Goal: Task Accomplishment & Management: Complete application form

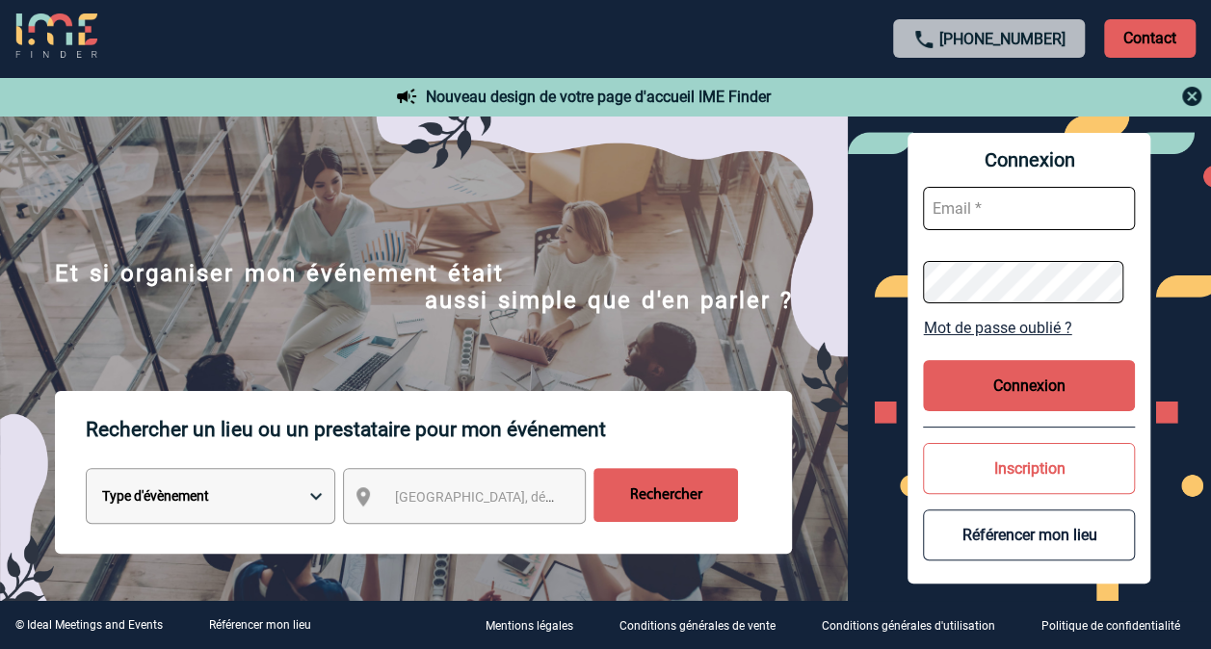
click at [977, 208] on input "text" at bounding box center [1029, 208] width 212 height 43
paste input "eva.maloum@capgemini.com"
type input "eva.maloum@capgemini.com"
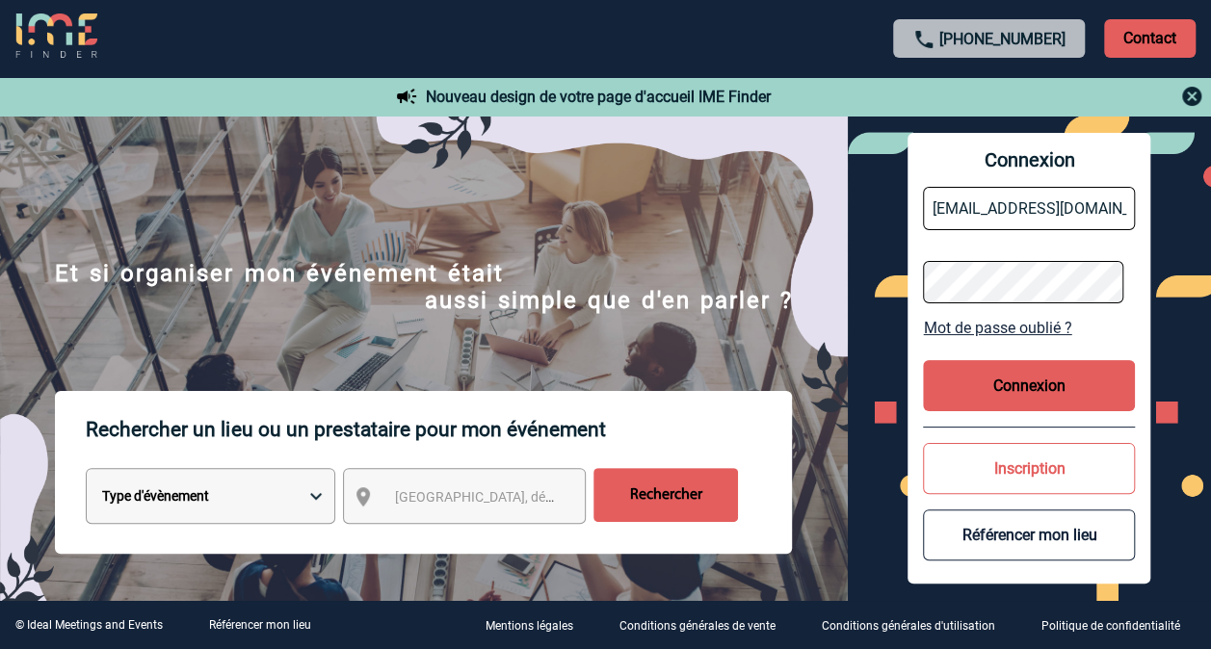
click at [1036, 376] on button "Connexion" at bounding box center [1029, 385] width 212 height 51
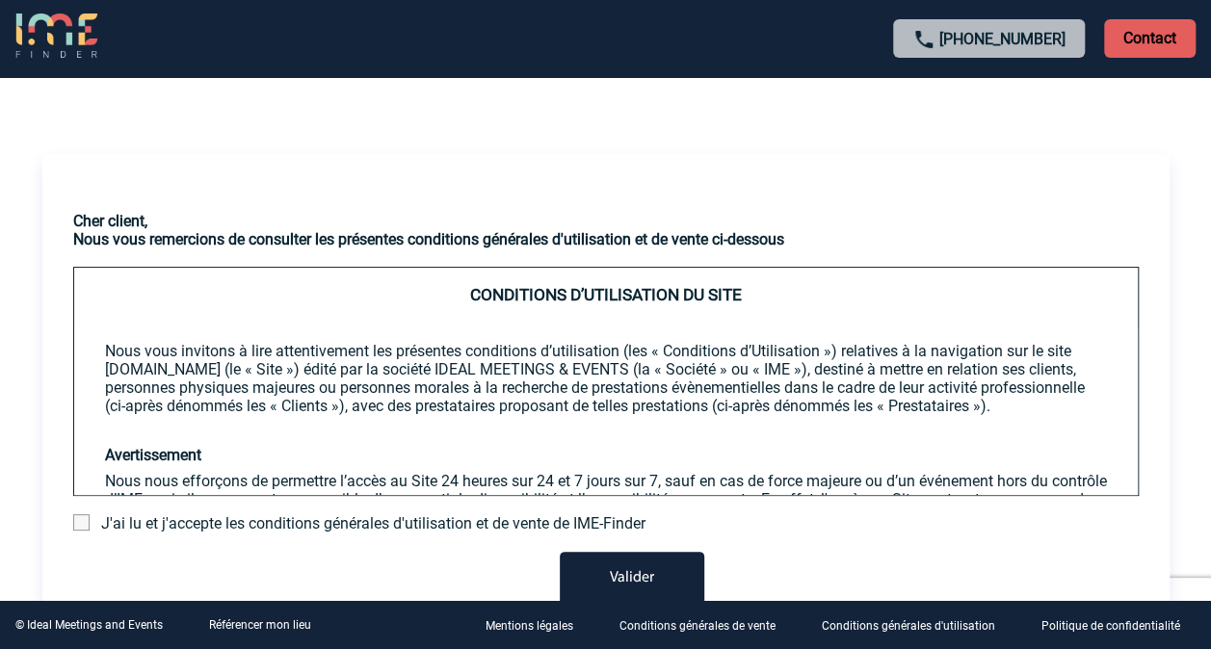
click at [90, 517] on div "J'ai lu et j'accepte les conditions générales d'utilisation et de vente de IME-…" at bounding box center [605, 523] width 1065 height 18
click at [79, 520] on span at bounding box center [81, 522] width 16 height 16
click at [0, 0] on input "checkbox" at bounding box center [0, 0] width 0 height 0
click at [638, 570] on button "Valider" at bounding box center [632, 579] width 144 height 54
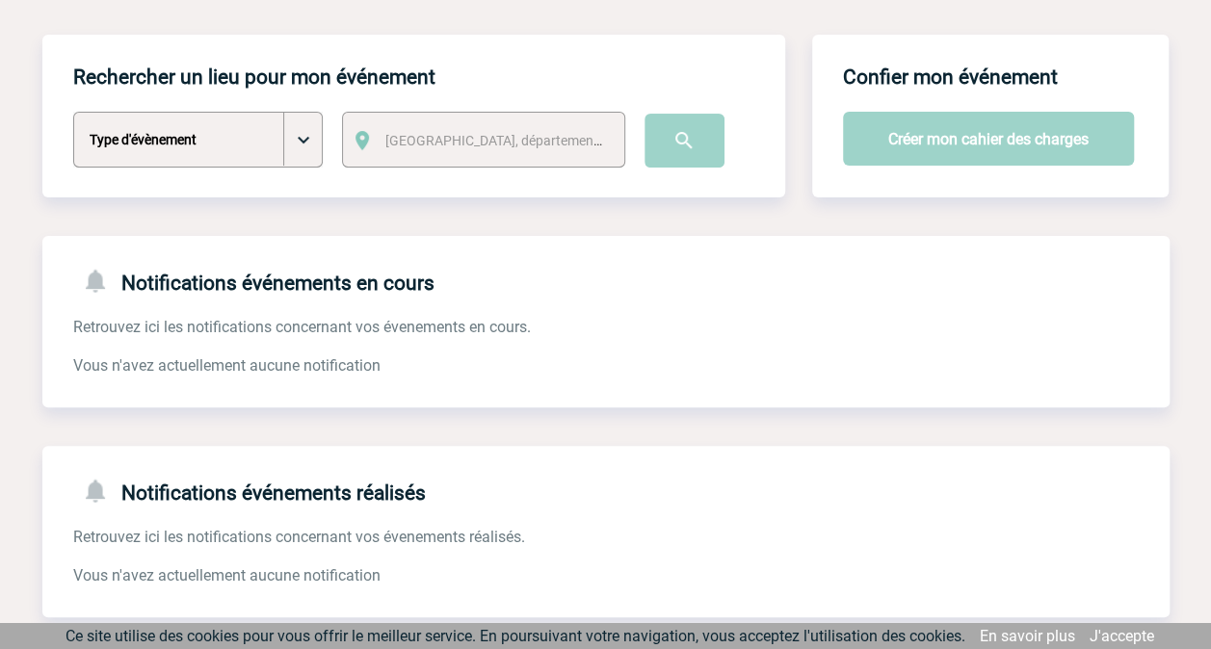
scroll to position [119, 0]
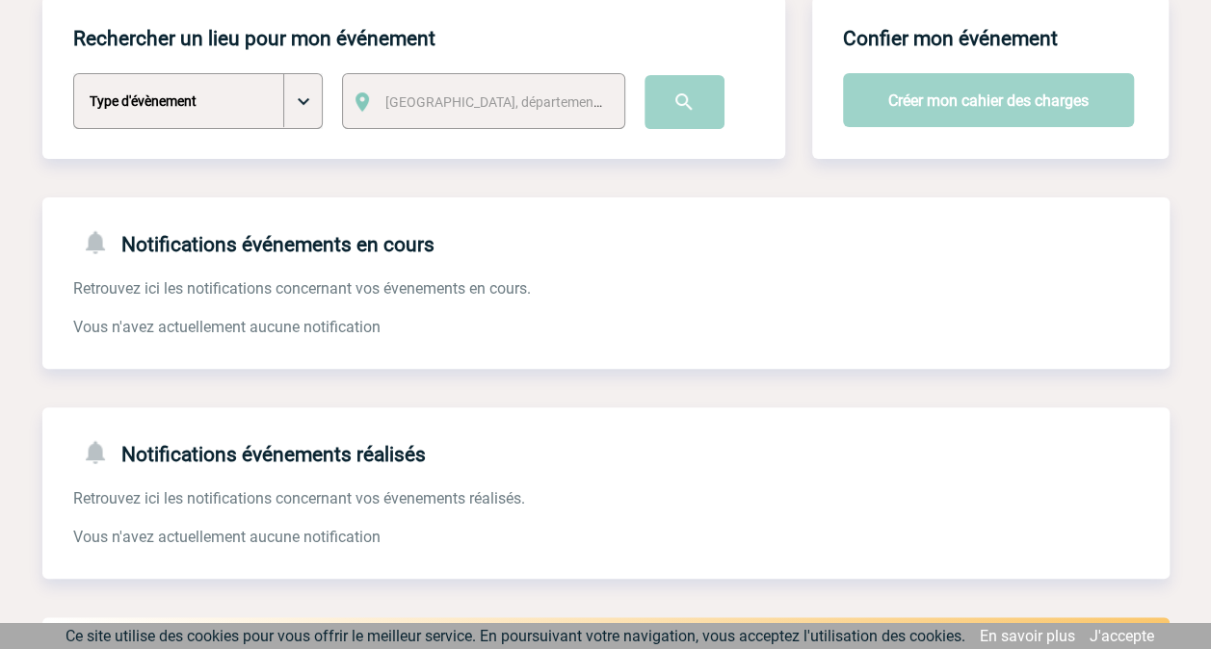
click at [825, 347] on div "Notifications événements en cours Retrouvez ici les notifications concernant vo…" at bounding box center [605, 282] width 1127 height 171
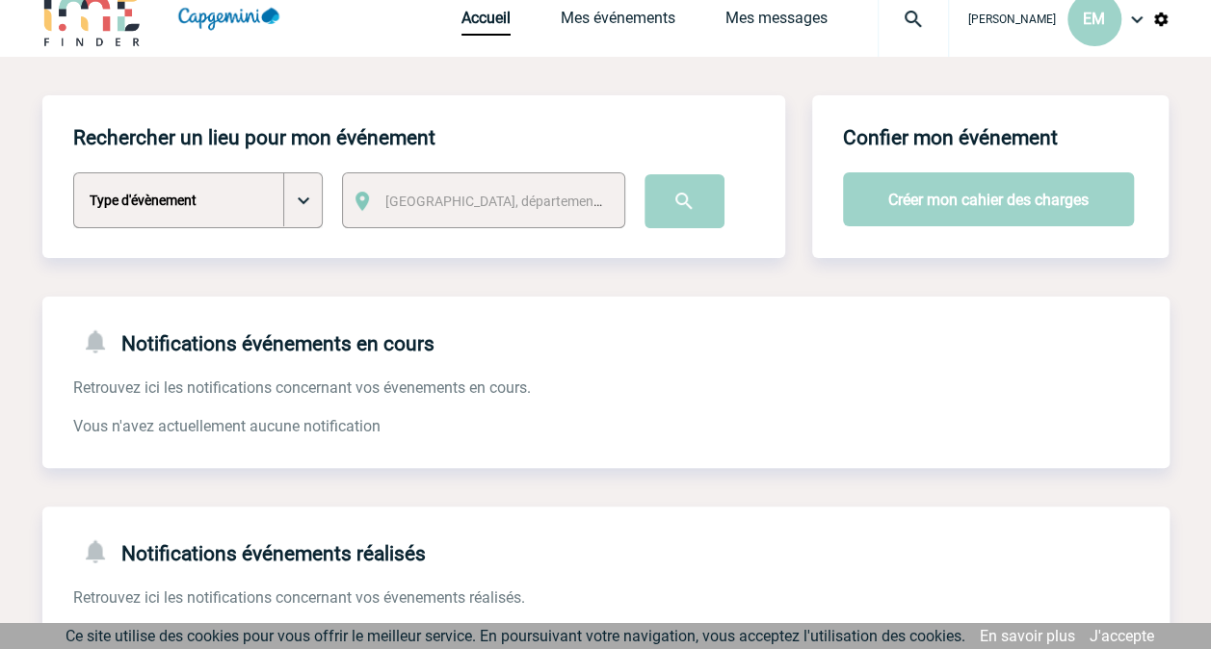
scroll to position [0, 0]
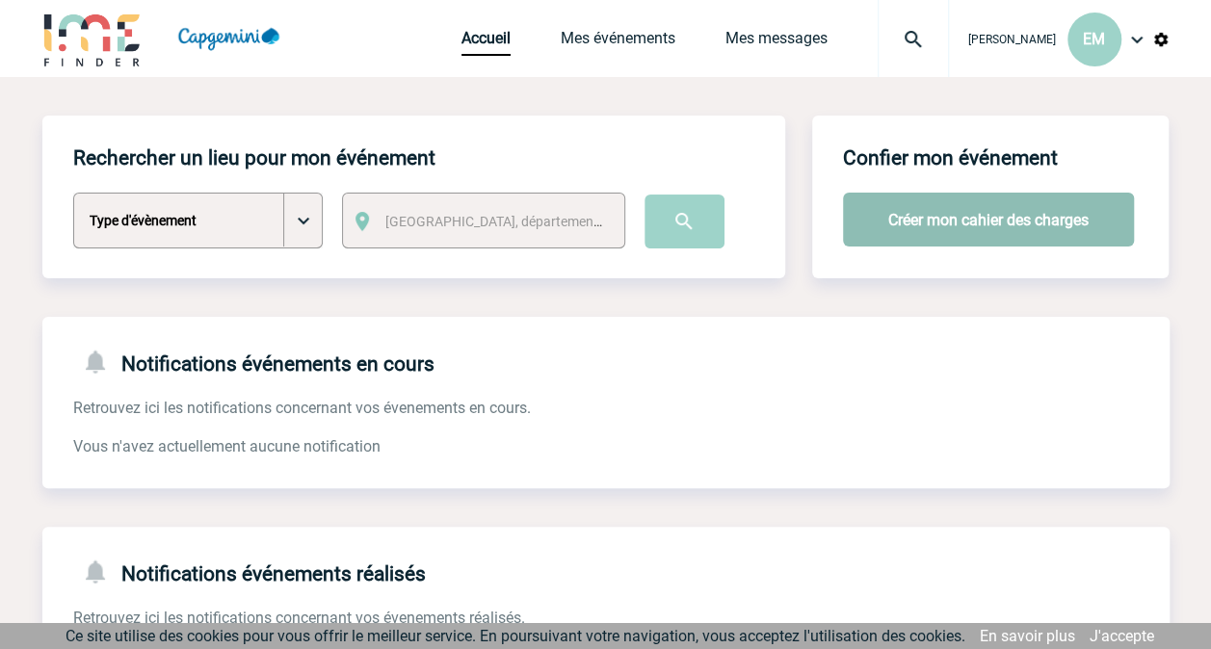
click at [1008, 211] on button "Créer mon cahier des charges" at bounding box center [988, 220] width 291 height 54
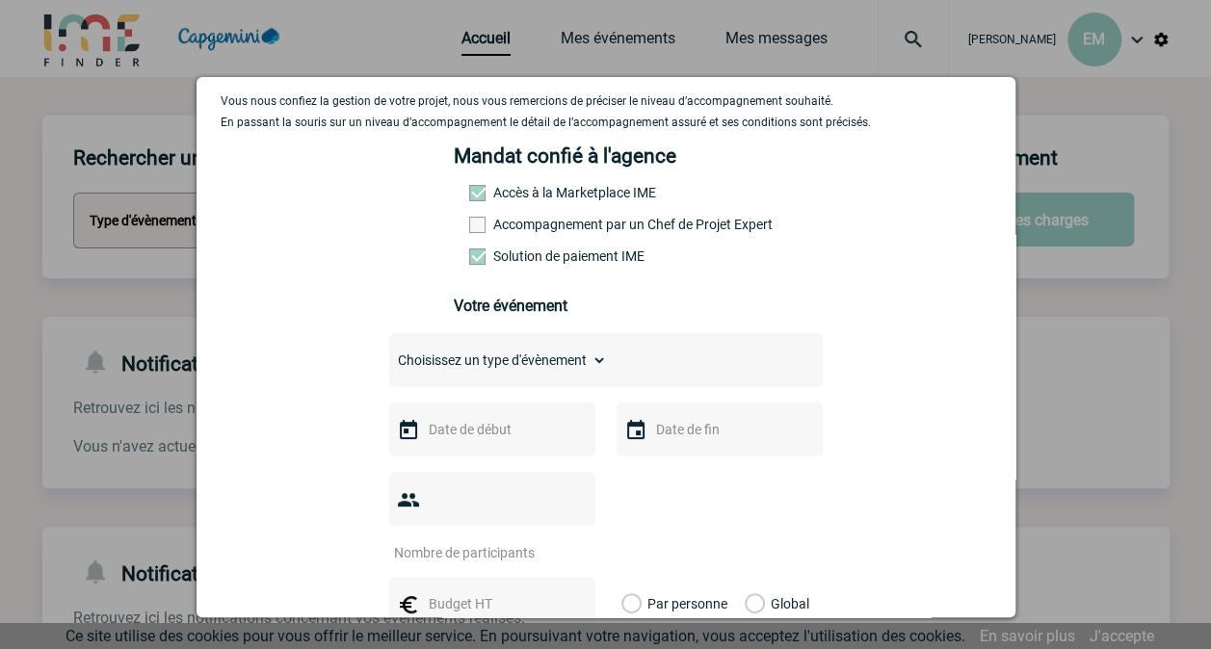
scroll to position [89, 0]
click at [570, 357] on select "Choisissez un type d'évènement Séminaire avec nuitée Séminaire sans nuitée Repa…" at bounding box center [498, 359] width 218 height 27
select select "3"
click at [389, 352] on select "Choisissez un type d'évènement Séminaire avec nuitée Séminaire sans nuitée Repa…" at bounding box center [498, 359] width 218 height 27
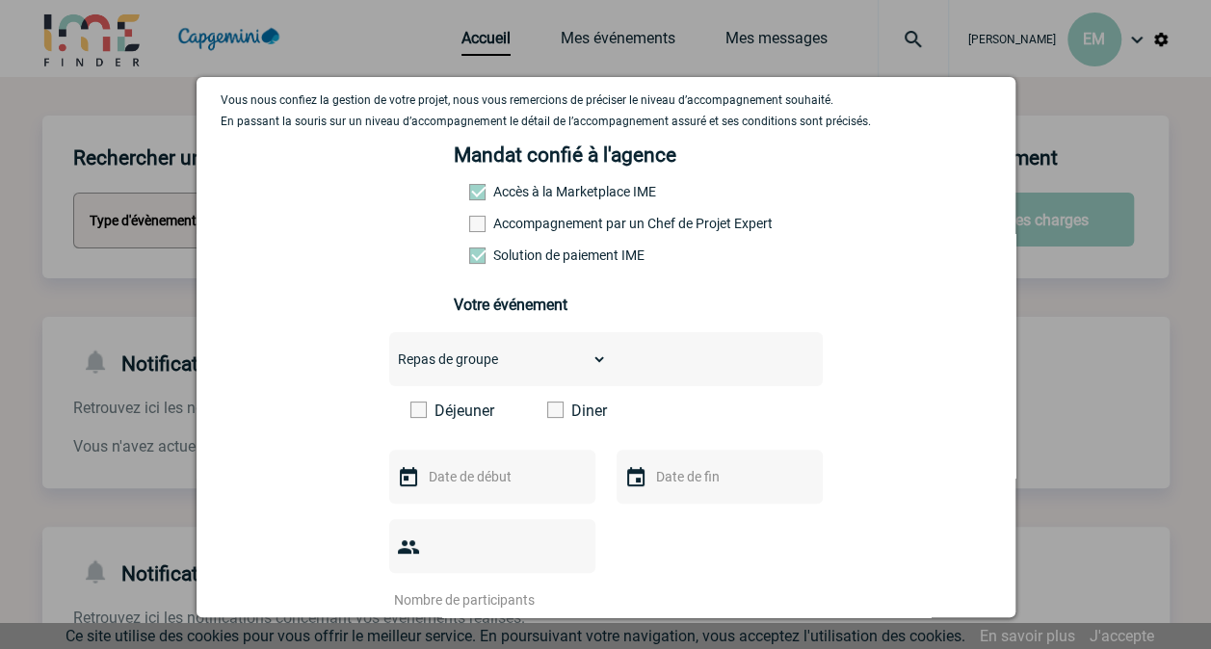
click at [547, 410] on span at bounding box center [555, 410] width 16 height 16
click at [0, 0] on input "Diner" at bounding box center [0, 0] width 0 height 0
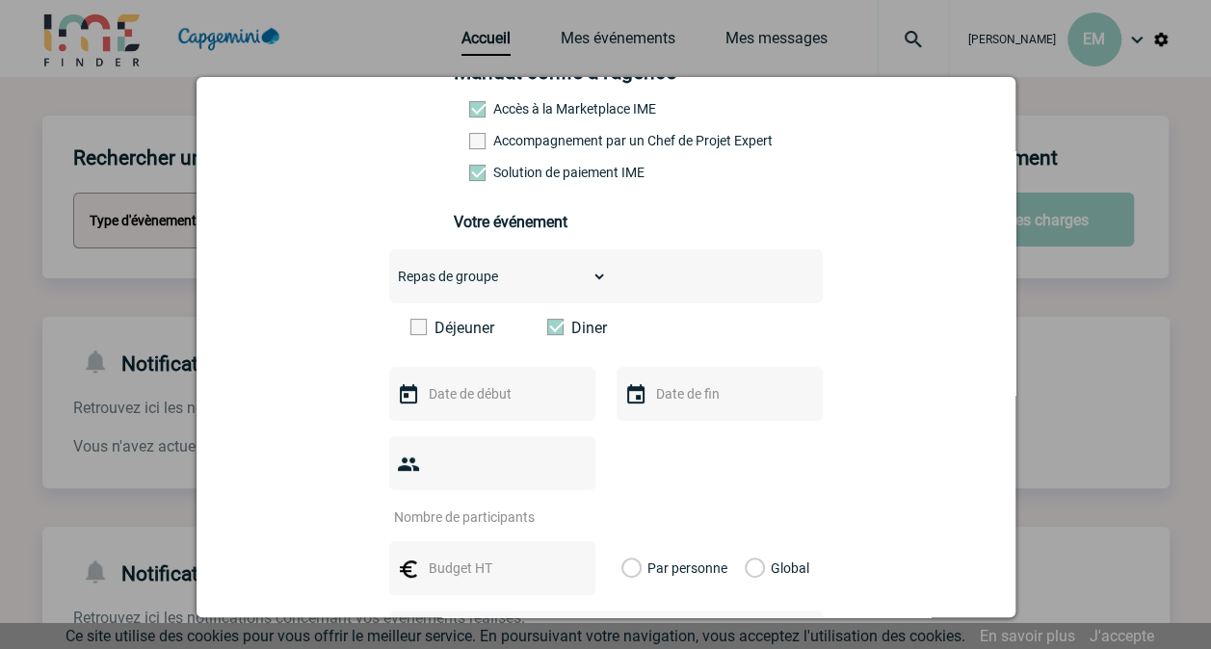
scroll to position [174, 0]
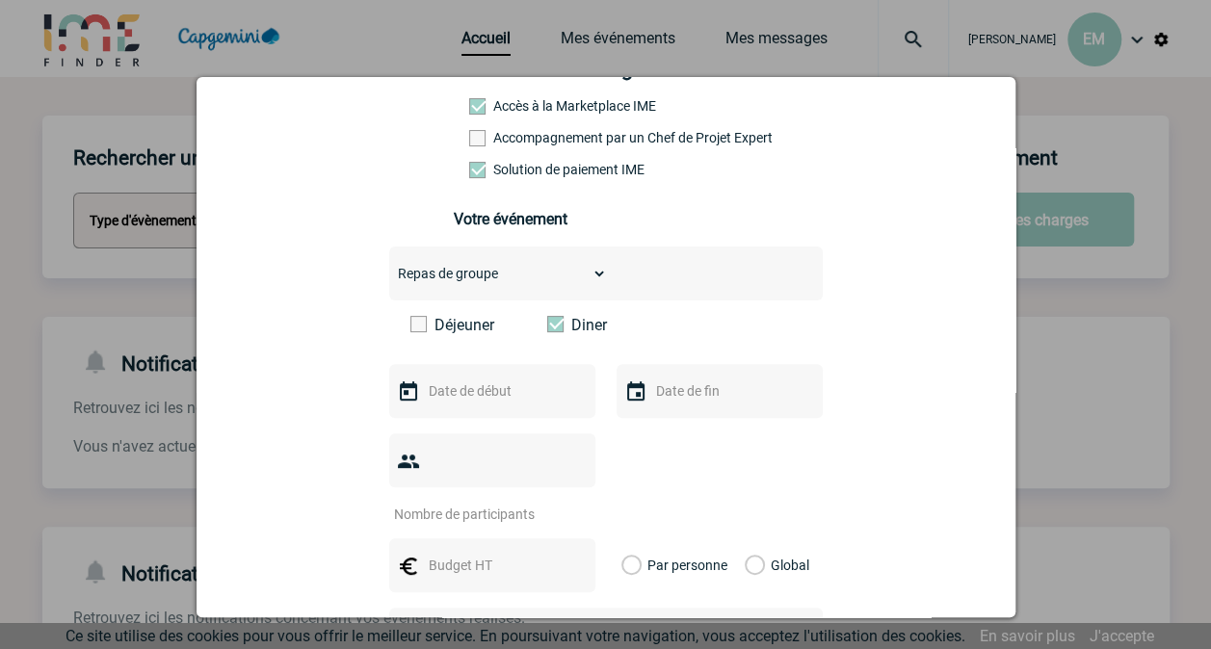
click at [546, 410] on div at bounding box center [492, 391] width 206 height 54
click at [424, 403] on input "text" at bounding box center [490, 391] width 133 height 25
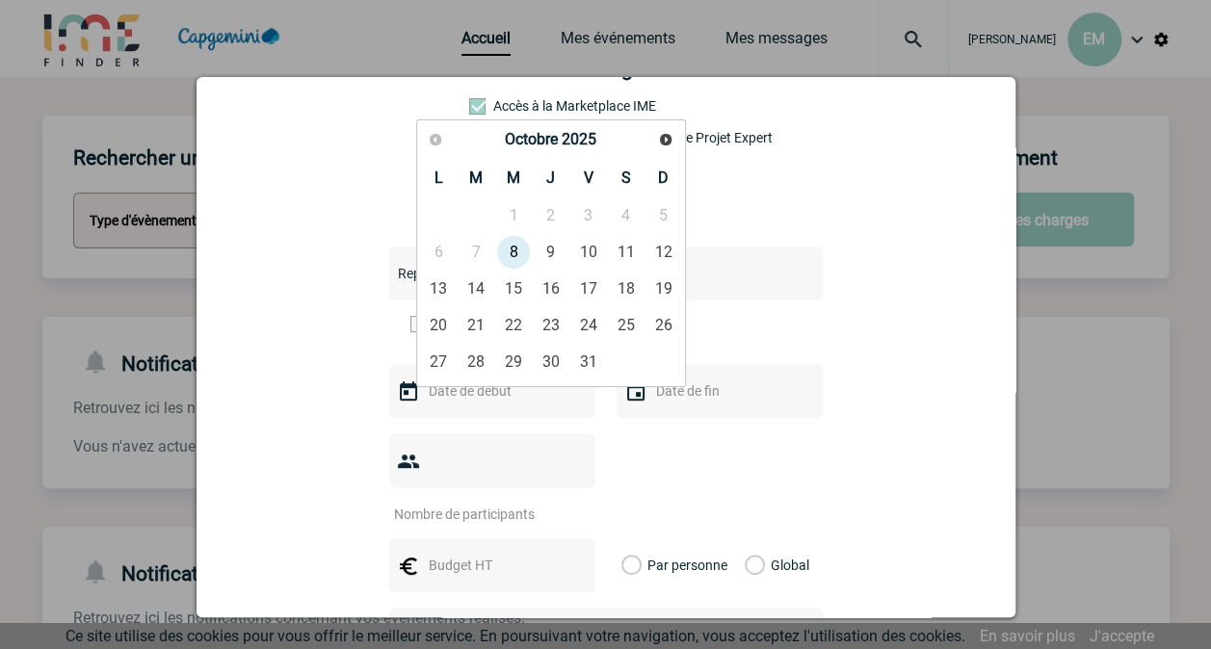
click at [759, 196] on div "Vous nous confiez la gestion de votre projet, nous vous remercions de préciser …" at bounding box center [606, 471] width 771 height 927
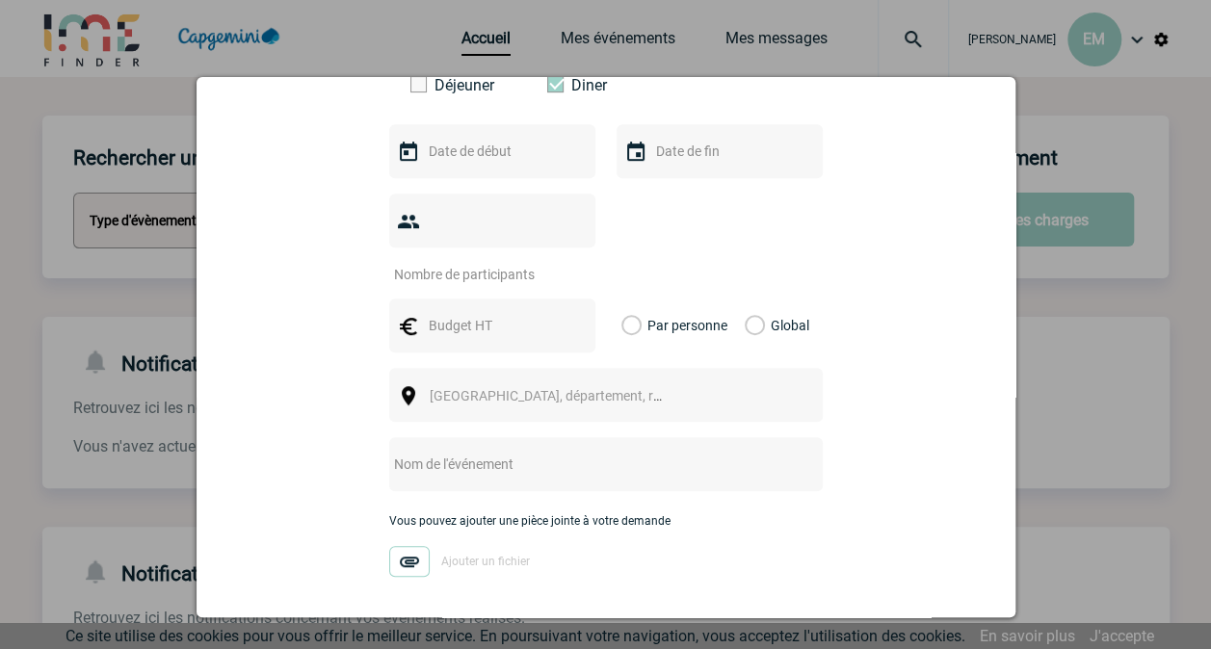
scroll to position [492, 0]
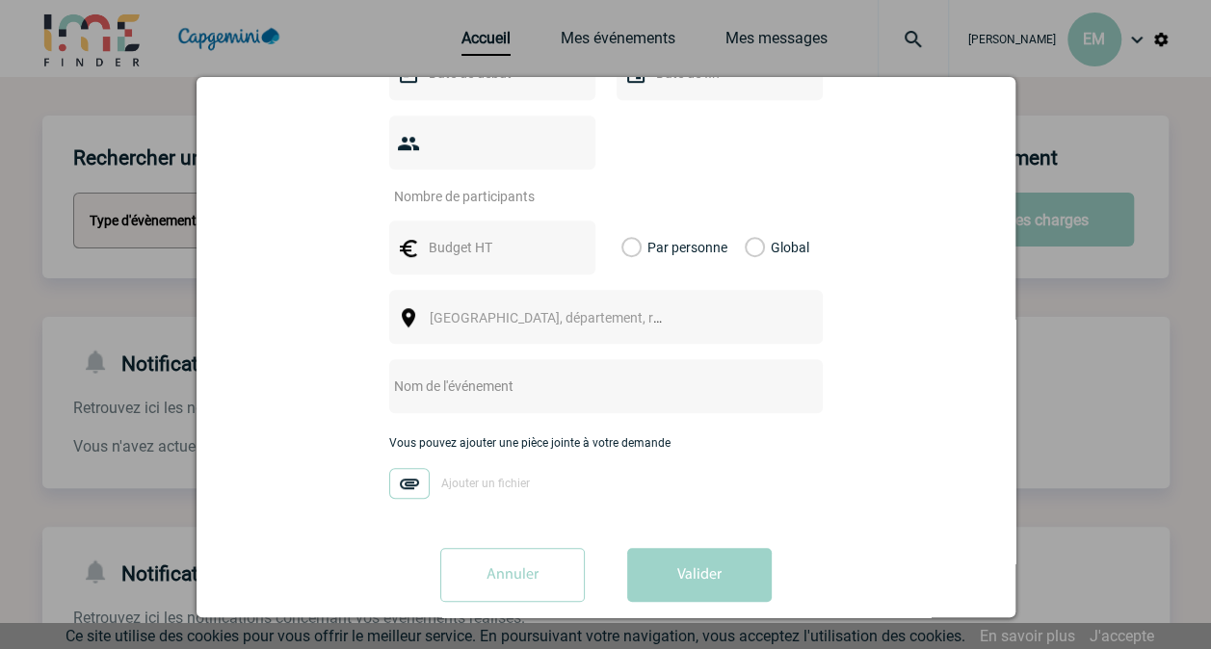
click at [1167, 118] on div at bounding box center [605, 324] width 1211 height 649
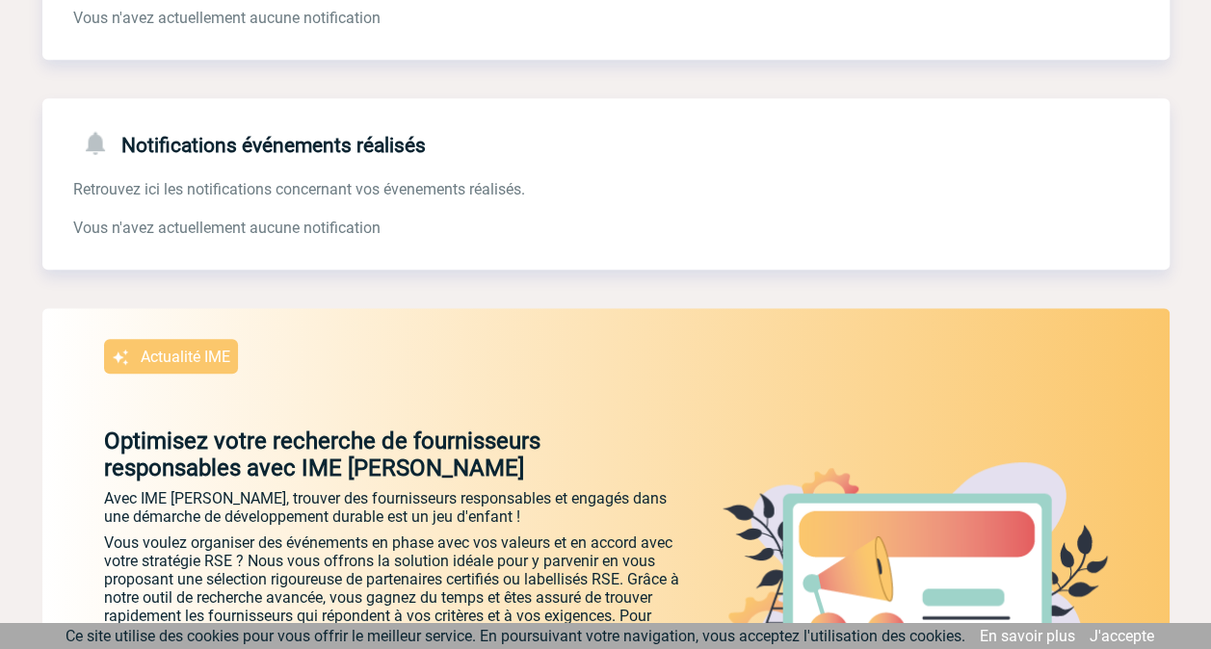
scroll to position [0, 0]
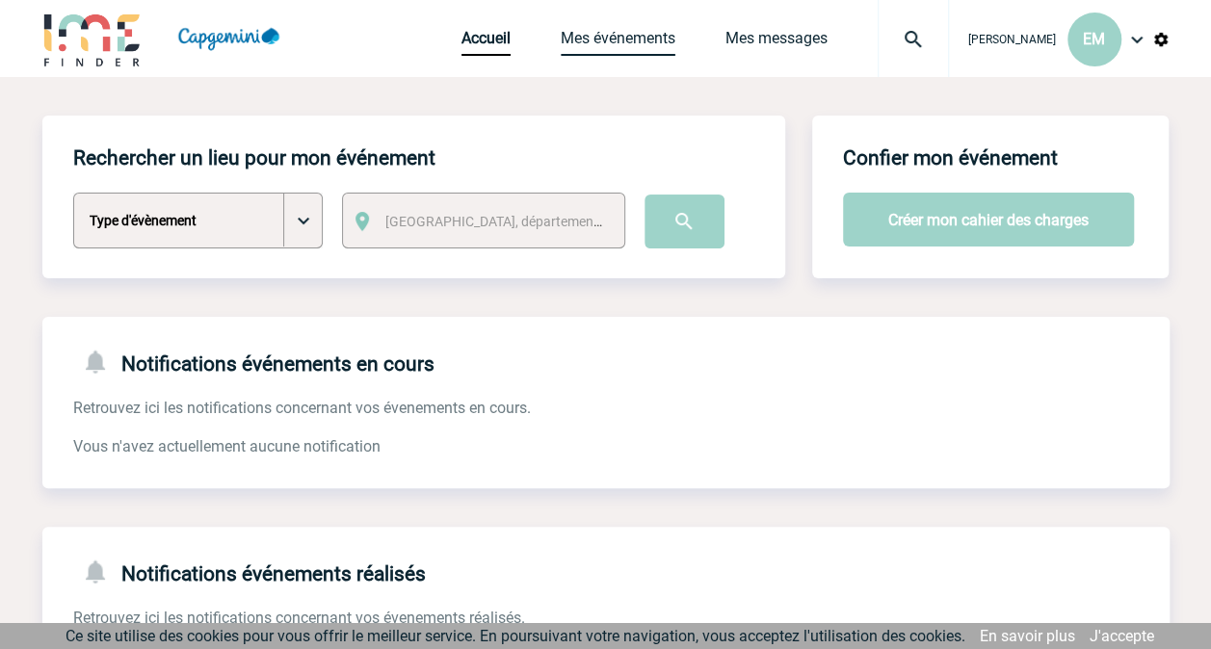
click at [656, 36] on link "Mes événements" at bounding box center [618, 42] width 115 height 27
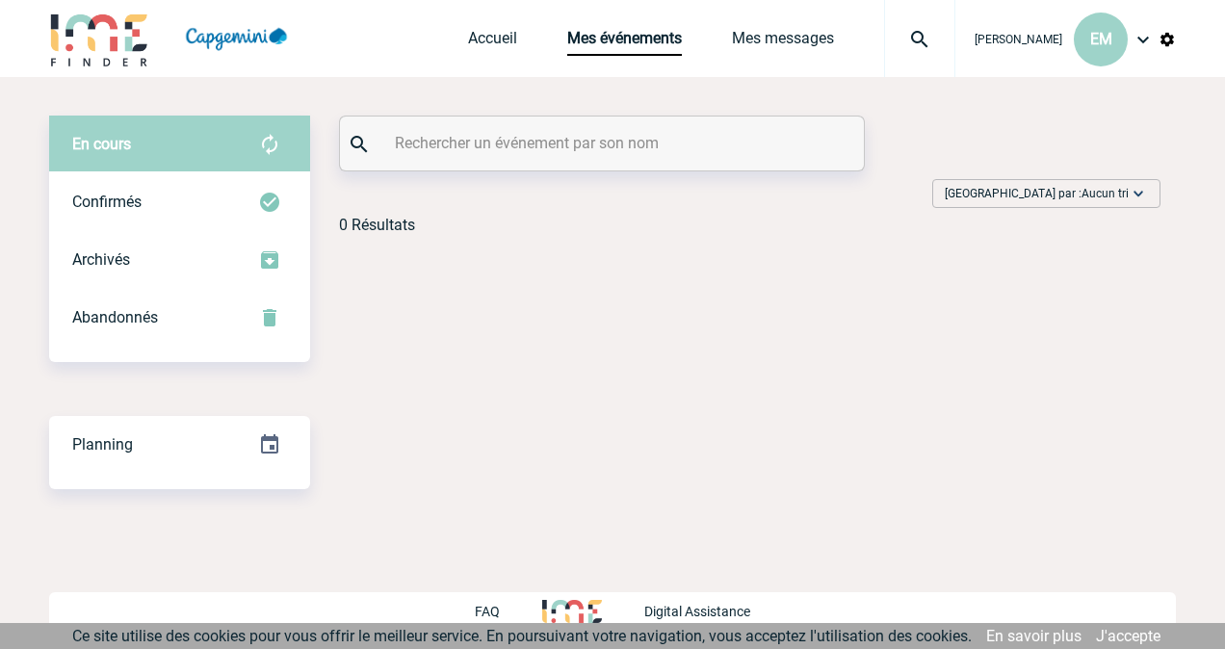
click at [1075, 31] on div "[PERSON_NAME] EM" at bounding box center [1065, 39] width 221 height 78
click at [1131, 33] on div "[PERSON_NAME] EM" at bounding box center [1065, 39] width 221 height 78
click at [1143, 40] on img at bounding box center [1143, 39] width 23 height 23
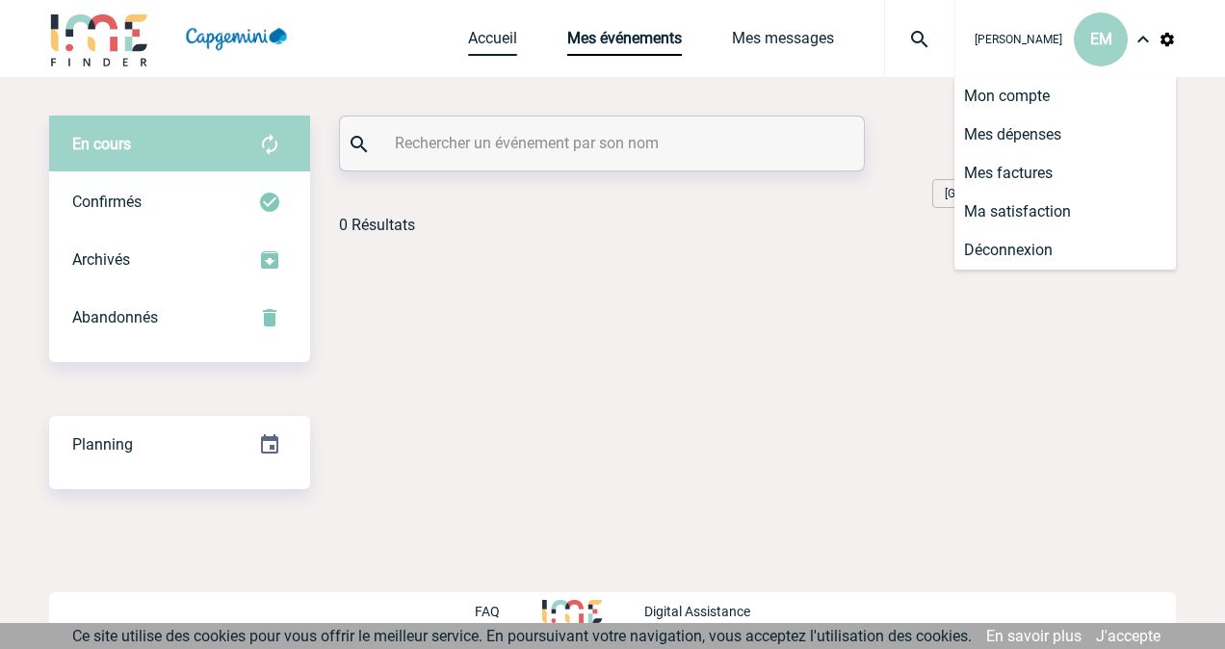
click at [503, 46] on link "Accueil" at bounding box center [492, 42] width 49 height 27
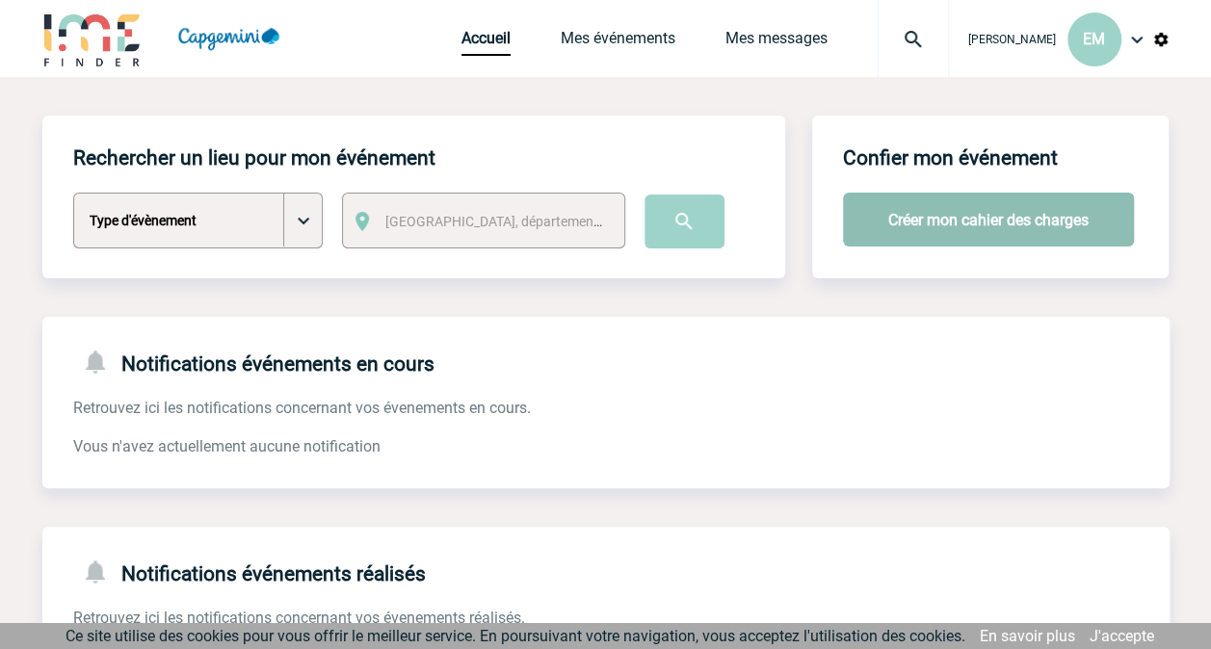
click at [913, 223] on button "Créer mon cahier des charges" at bounding box center [988, 220] width 291 height 54
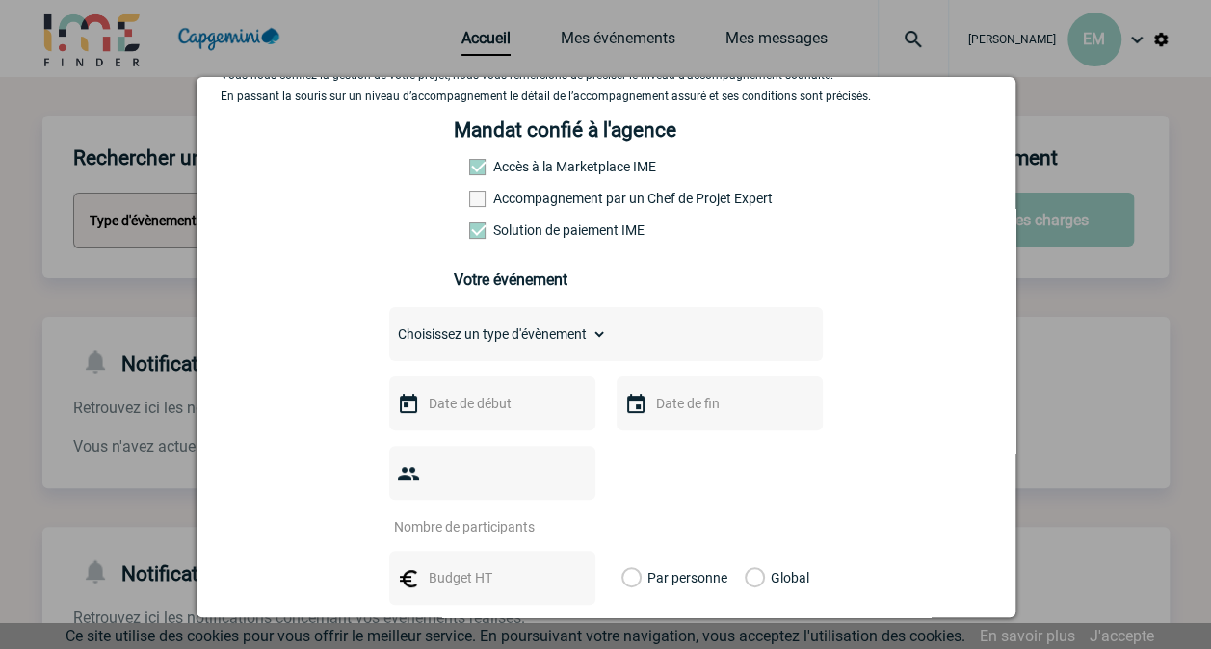
scroll to position [116, 0]
click at [510, 341] on select "Choisissez un type d'évènement Séminaire avec nuitée Séminaire sans nuitée Repa…" at bounding box center [498, 332] width 218 height 27
select select "3"
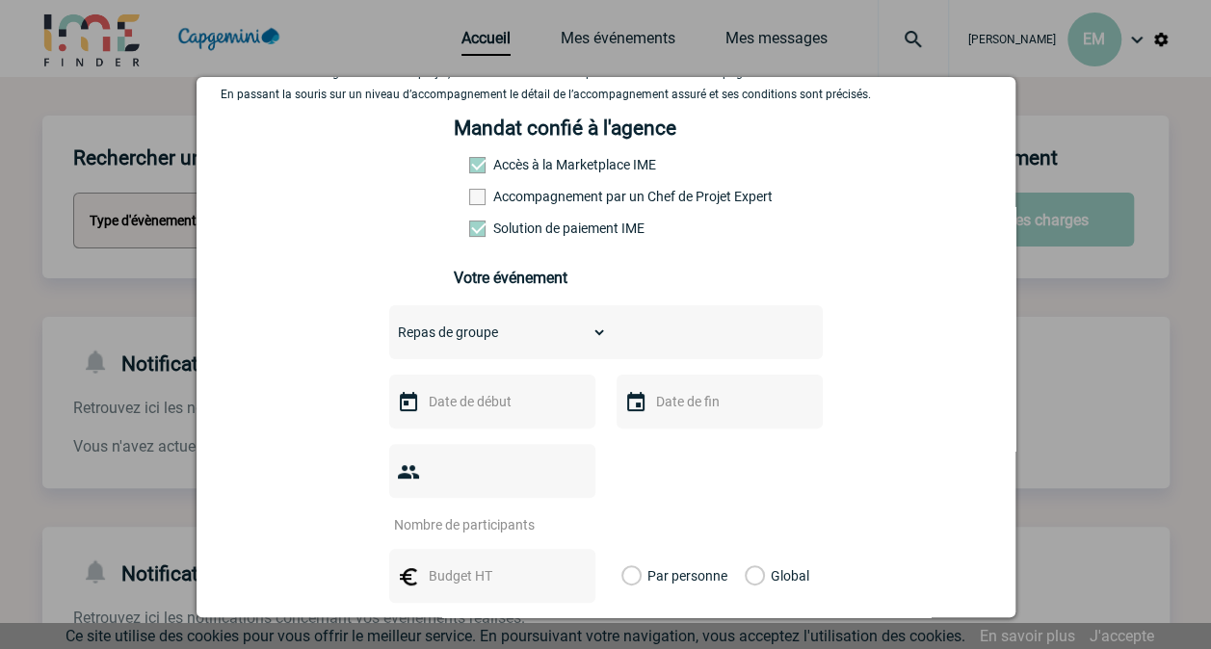
click at [389, 326] on select "Choisissez un type d'évènement Séminaire avec nuitée Séminaire sans nuitée Repa…" at bounding box center [498, 332] width 218 height 27
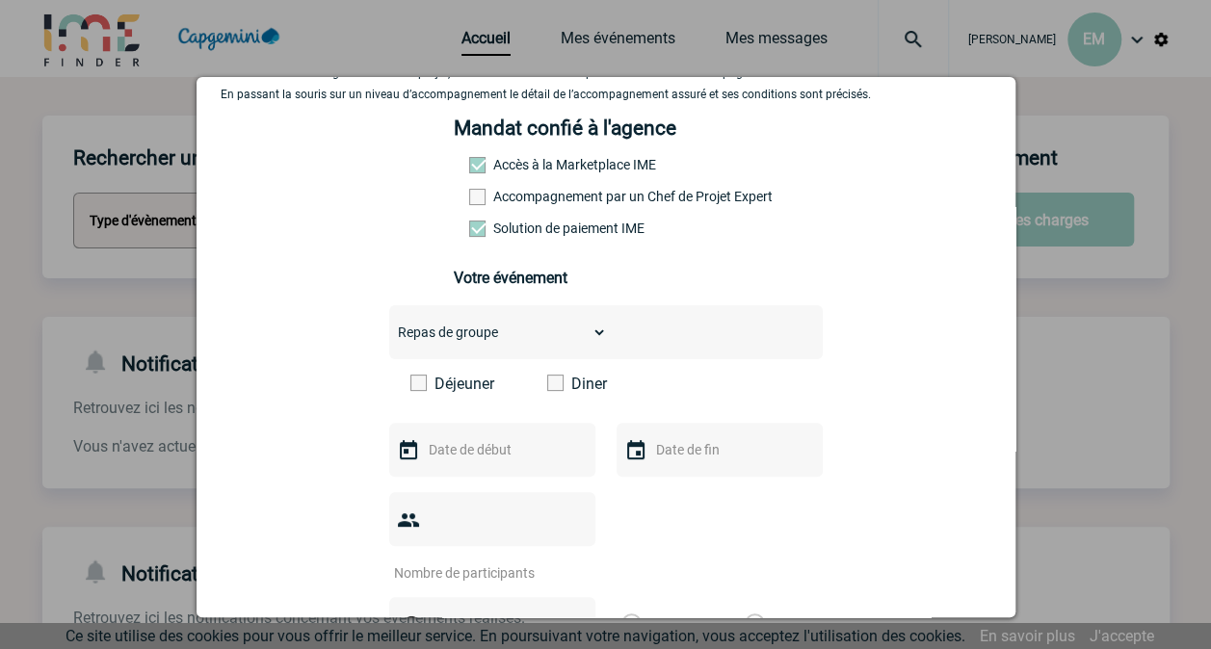
click at [537, 395] on div "Déjeuner Diner" at bounding box center [605, 391] width 433 height 33
click at [547, 390] on span at bounding box center [555, 383] width 16 height 16
click at [0, 0] on input "Diner" at bounding box center [0, 0] width 0 height 0
click at [401, 462] on img at bounding box center [408, 450] width 23 height 23
click at [399, 449] on img at bounding box center [408, 450] width 23 height 23
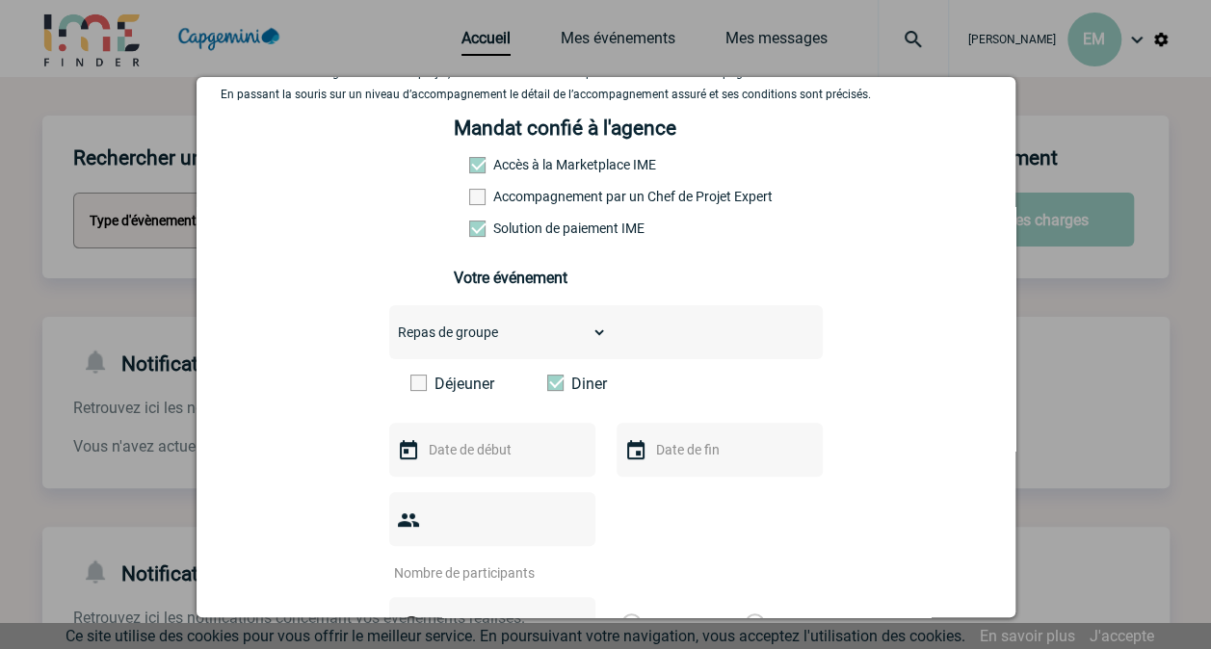
click at [424, 456] on input "text" at bounding box center [490, 449] width 133 height 25
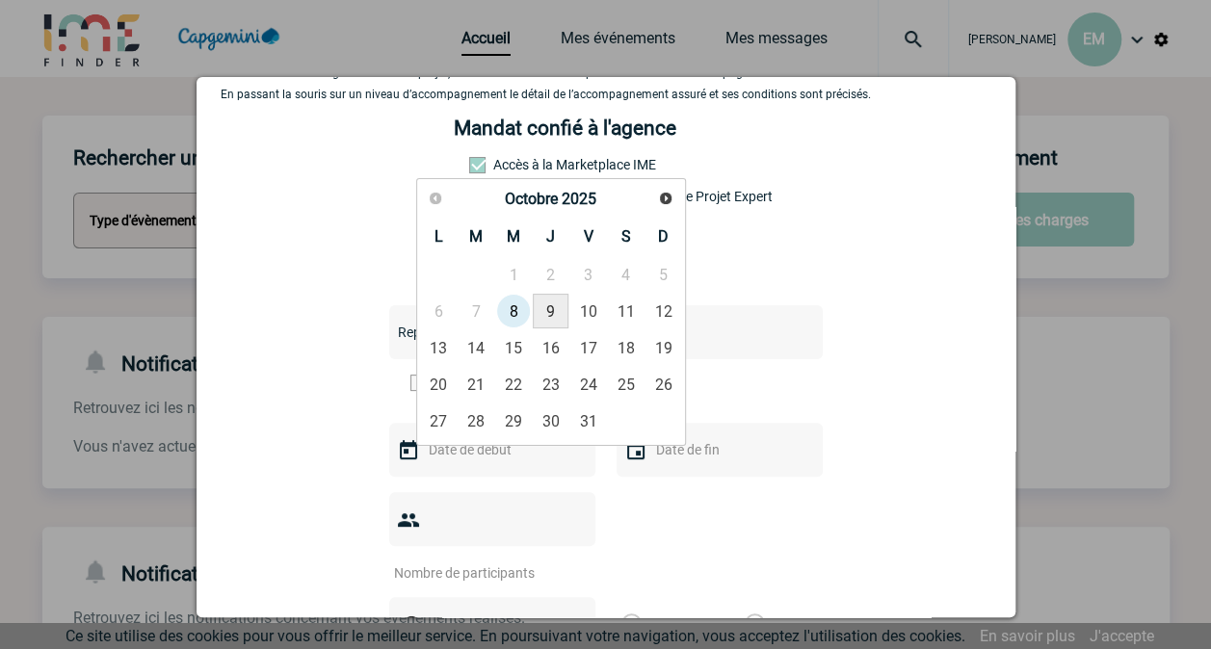
click at [550, 310] on link "9" at bounding box center [551, 311] width 36 height 35
type input "09-10-2025"
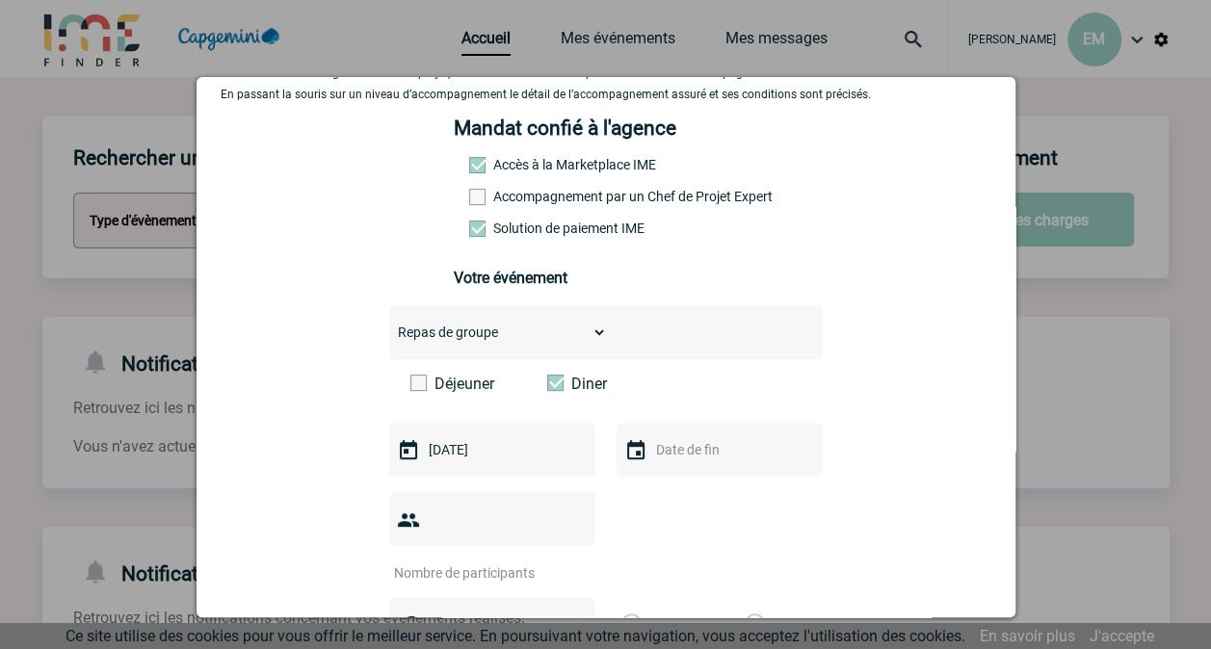
click at [640, 458] on div at bounding box center [719, 450] width 206 height 54
click at [626, 452] on img at bounding box center [635, 450] width 23 height 23
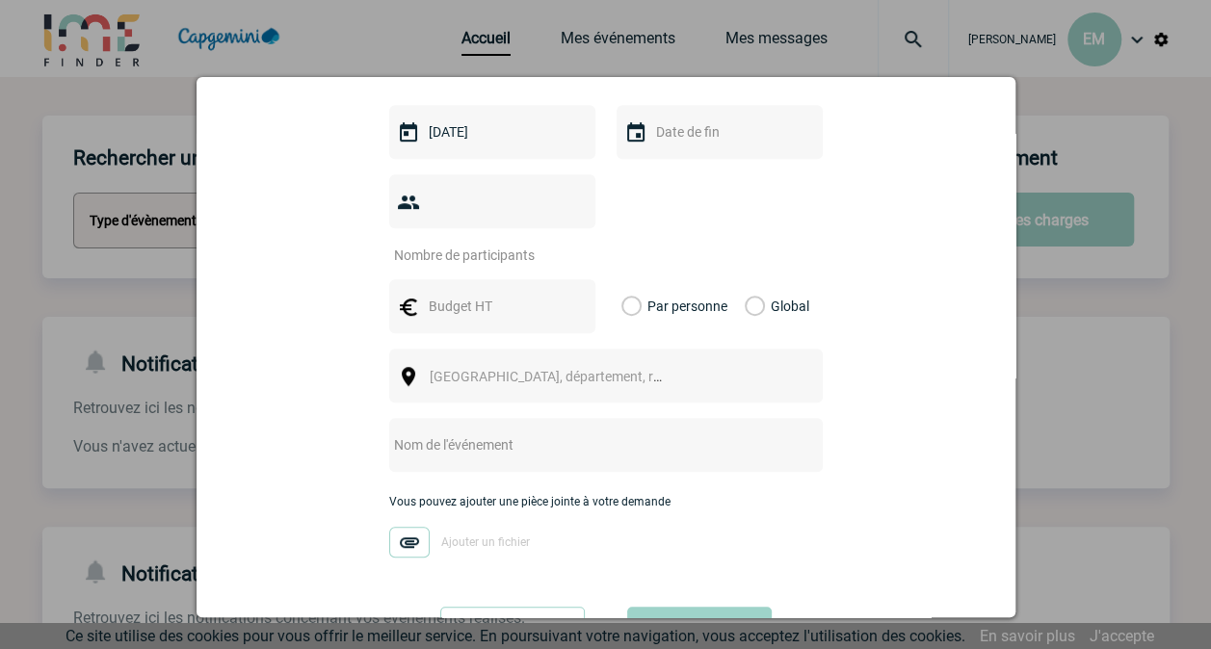
scroll to position [440, 0]
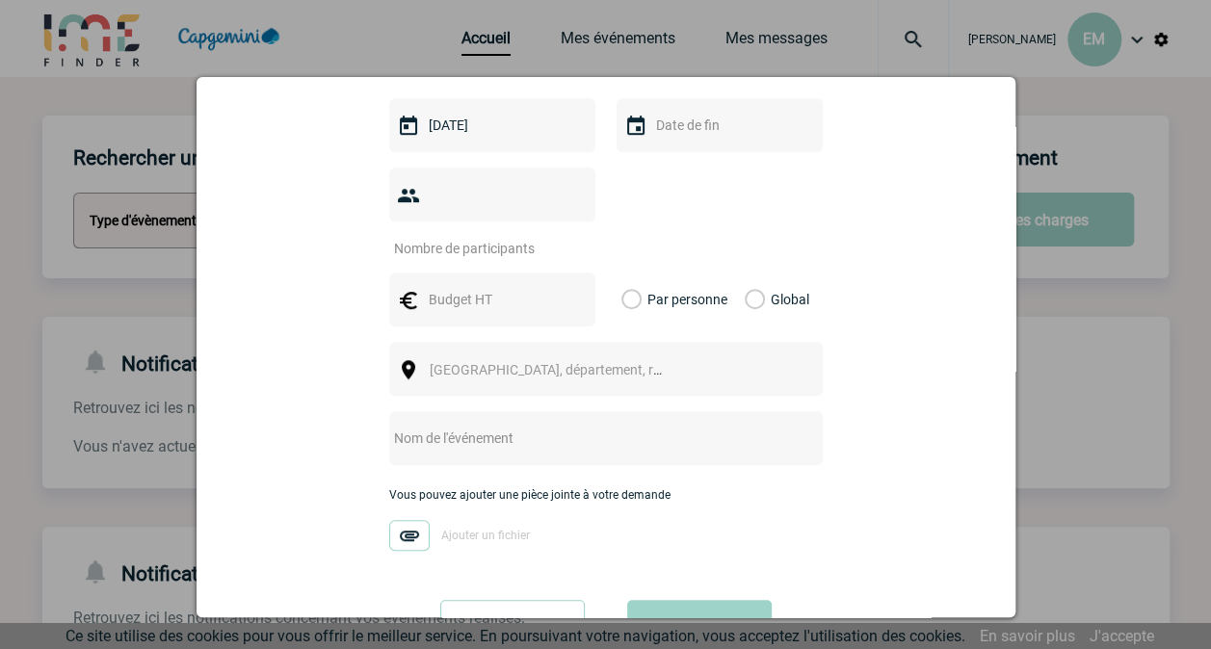
click at [630, 134] on img at bounding box center [635, 126] width 23 height 23
click at [661, 129] on input "text" at bounding box center [717, 125] width 133 height 25
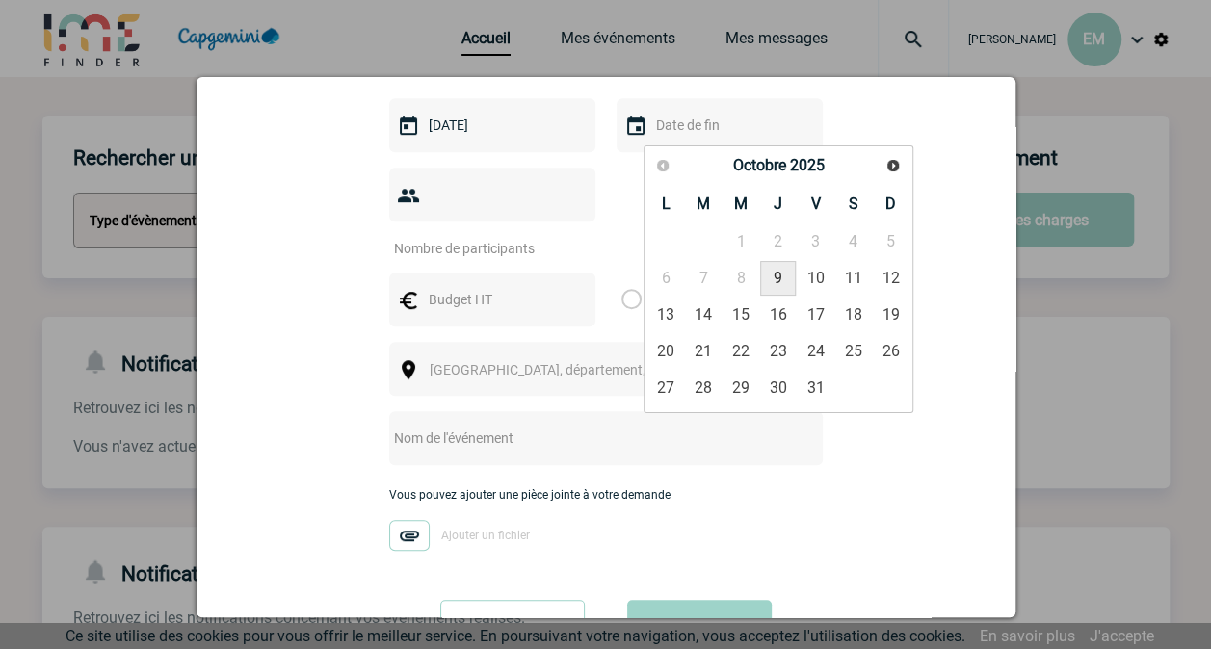
click at [782, 275] on link "9" at bounding box center [778, 278] width 36 height 35
type input "09-10-2025"
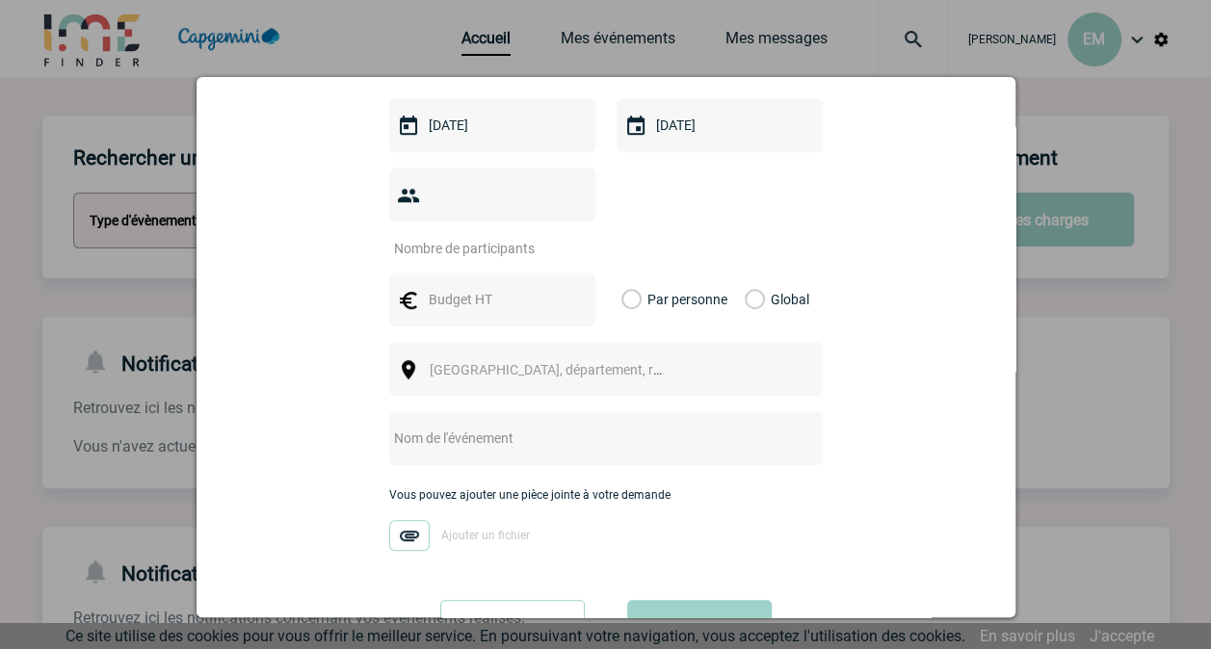
click at [424, 236] on input "number" at bounding box center [479, 248] width 181 height 25
type input "8"
click at [498, 287] on input "text" at bounding box center [490, 299] width 133 height 25
click at [628, 273] on label "Par personne" at bounding box center [631, 300] width 21 height 54
click at [0, 0] on input "Par personne" at bounding box center [0, 0] width 0 height 0
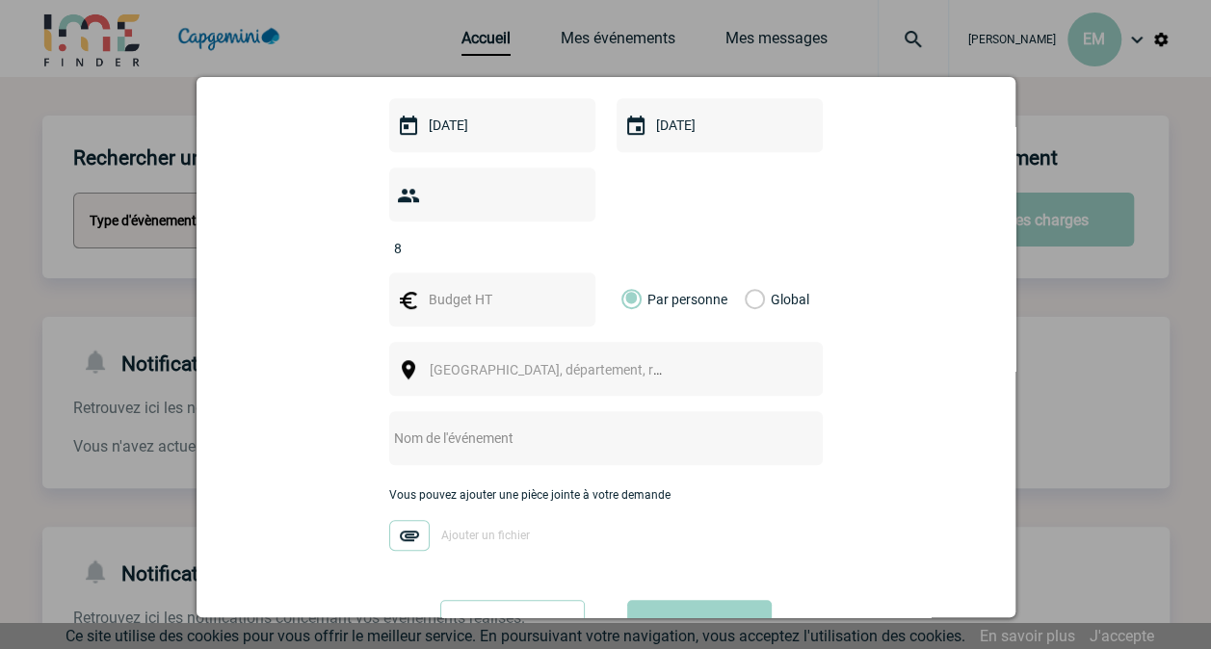
click at [495, 287] on input "text" at bounding box center [490, 299] width 133 height 25
type input "40"
click at [492, 362] on span "[GEOGRAPHIC_DATA], département, région..." at bounding box center [564, 369] width 268 height 15
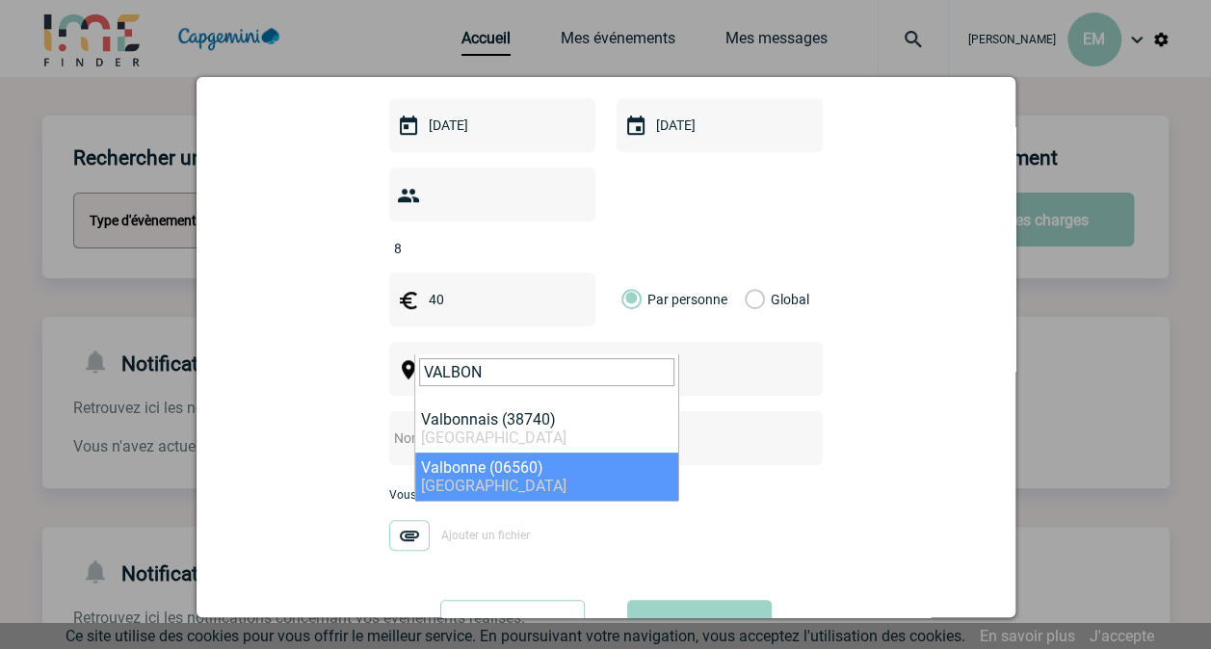
type input "VALBON"
select select "7179"
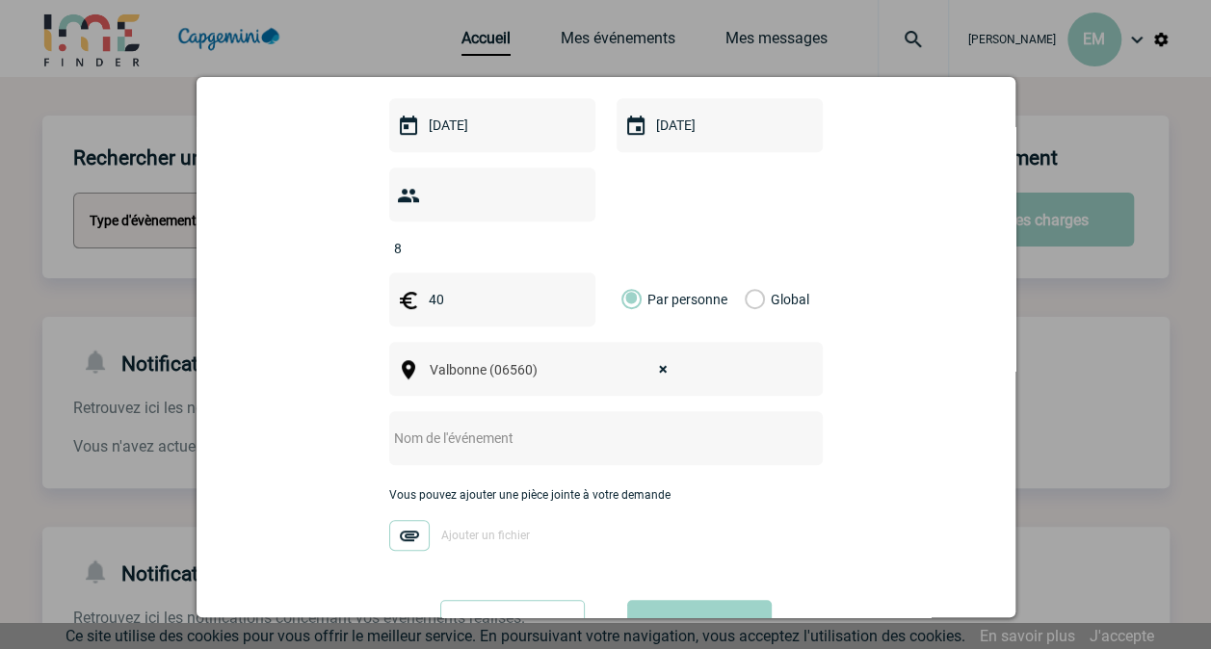
click at [474, 426] on input "text" at bounding box center [580, 438] width 382 height 25
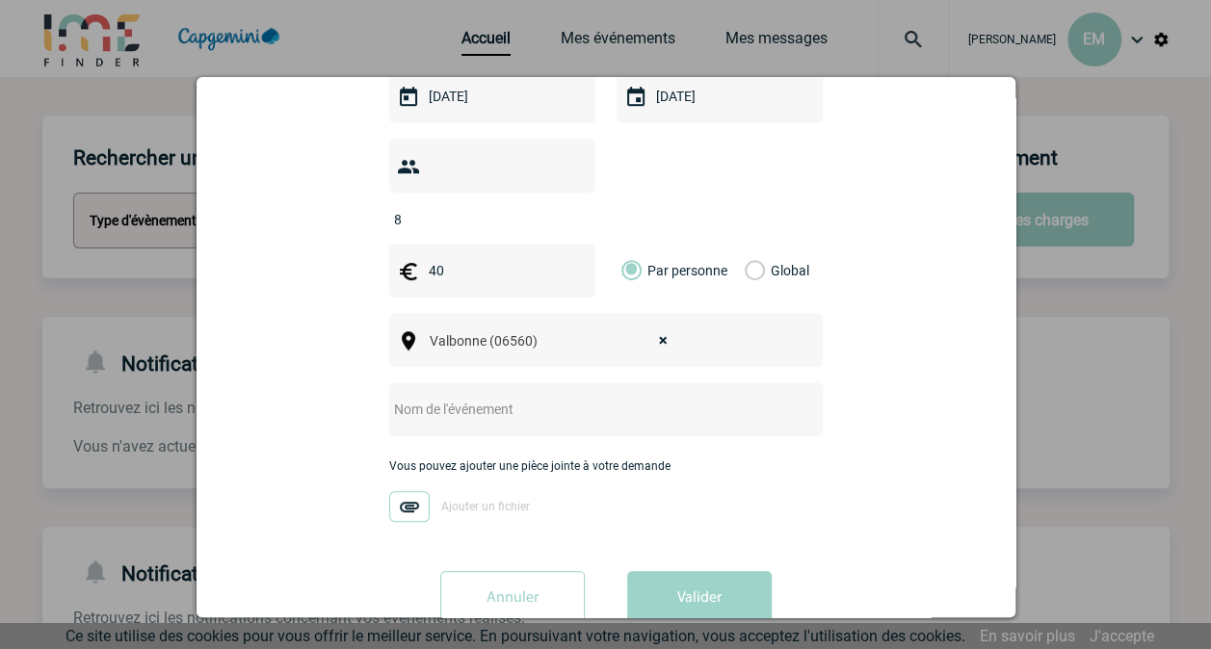
scroll to position [470, 0]
click at [403, 490] on img at bounding box center [409, 505] width 40 height 31
click at [0, 0] on input "Ajouter un fichier" at bounding box center [0, 0] width 0 height 0
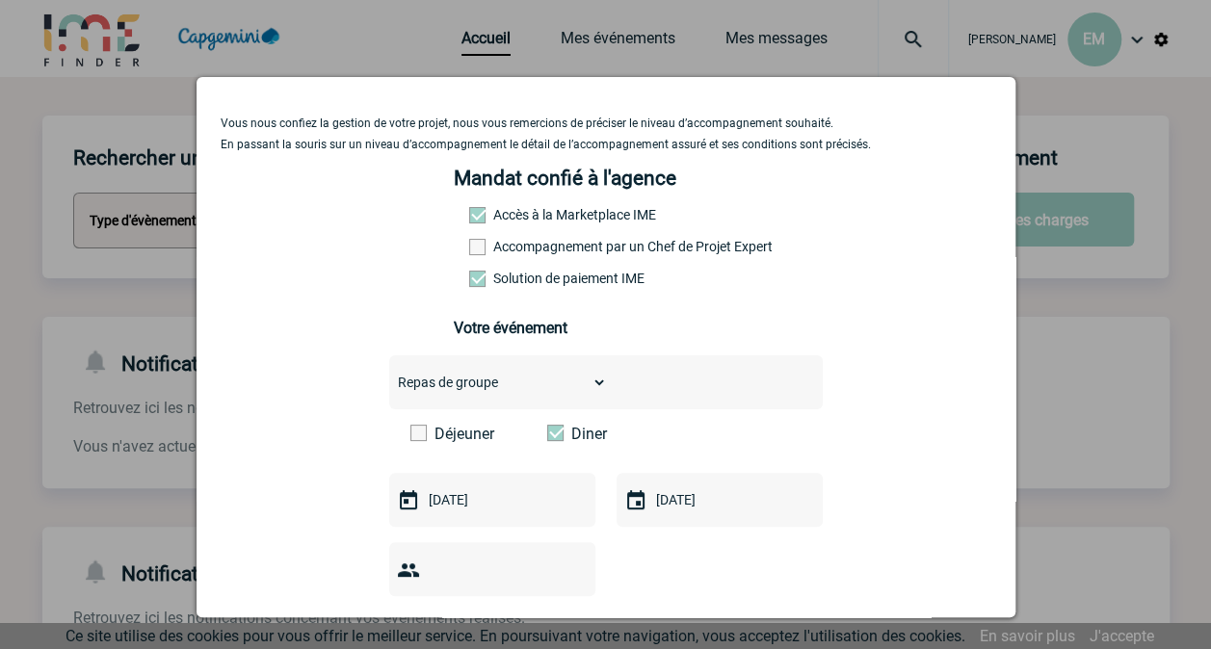
scroll to position [492, 0]
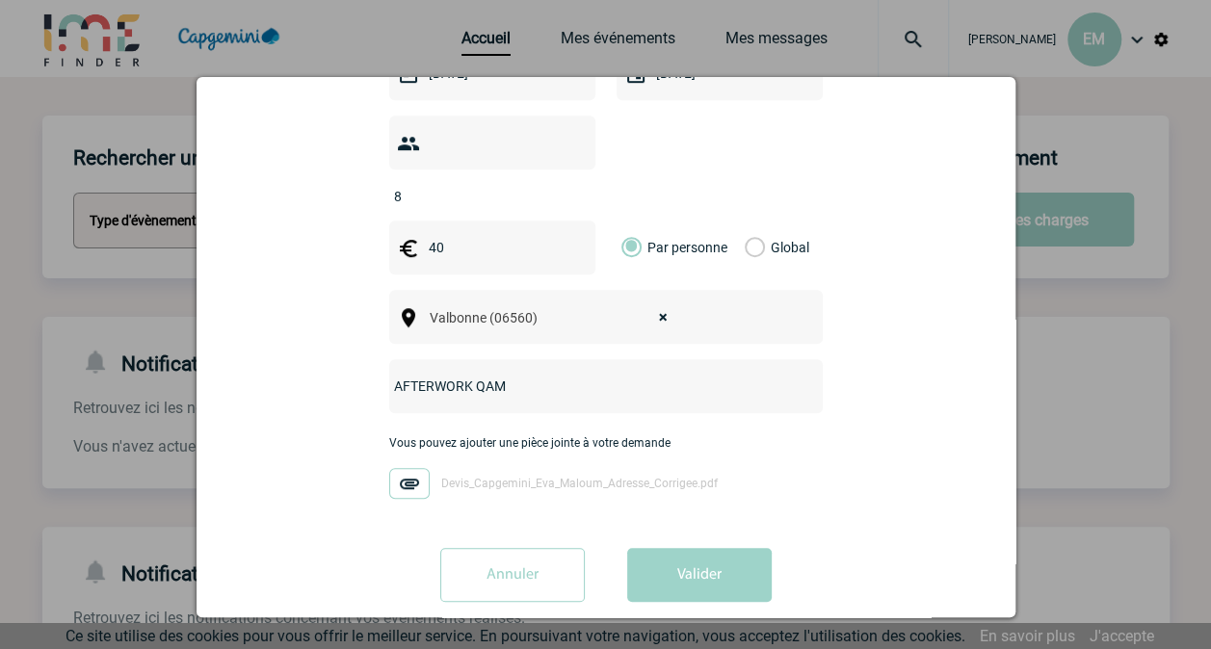
click at [541, 374] on input "AFTERWORK QAM" at bounding box center [580, 386] width 382 height 25
paste input "il s’agit d’un portage de facturation"
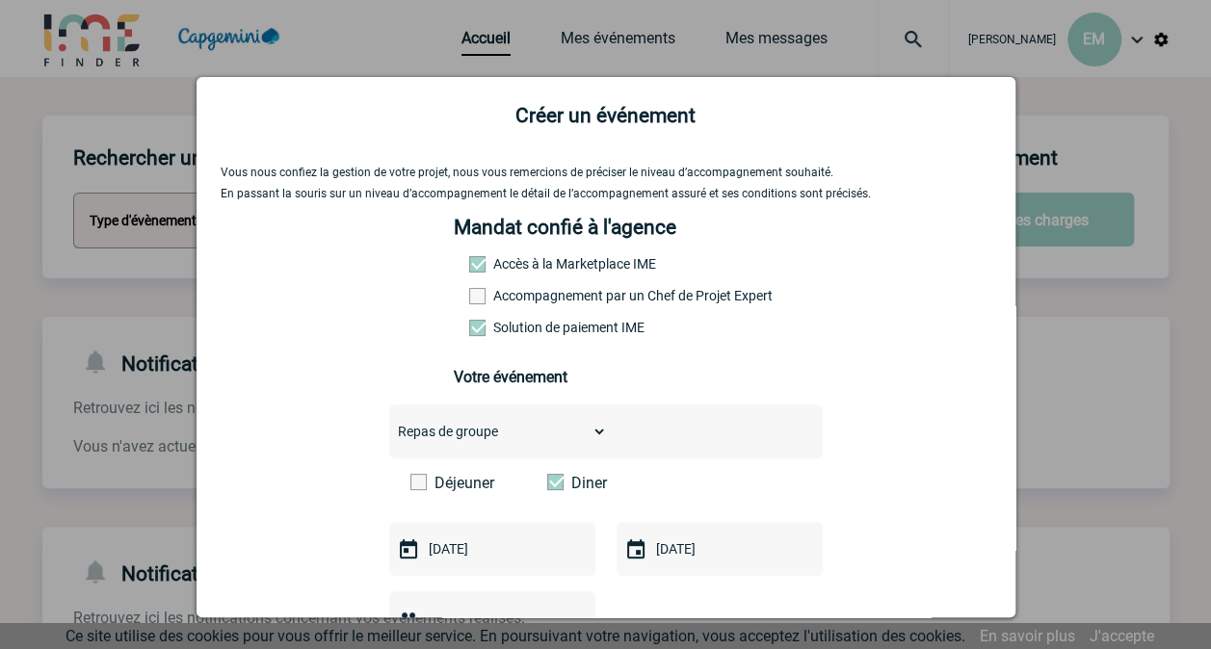
scroll to position [0, 0]
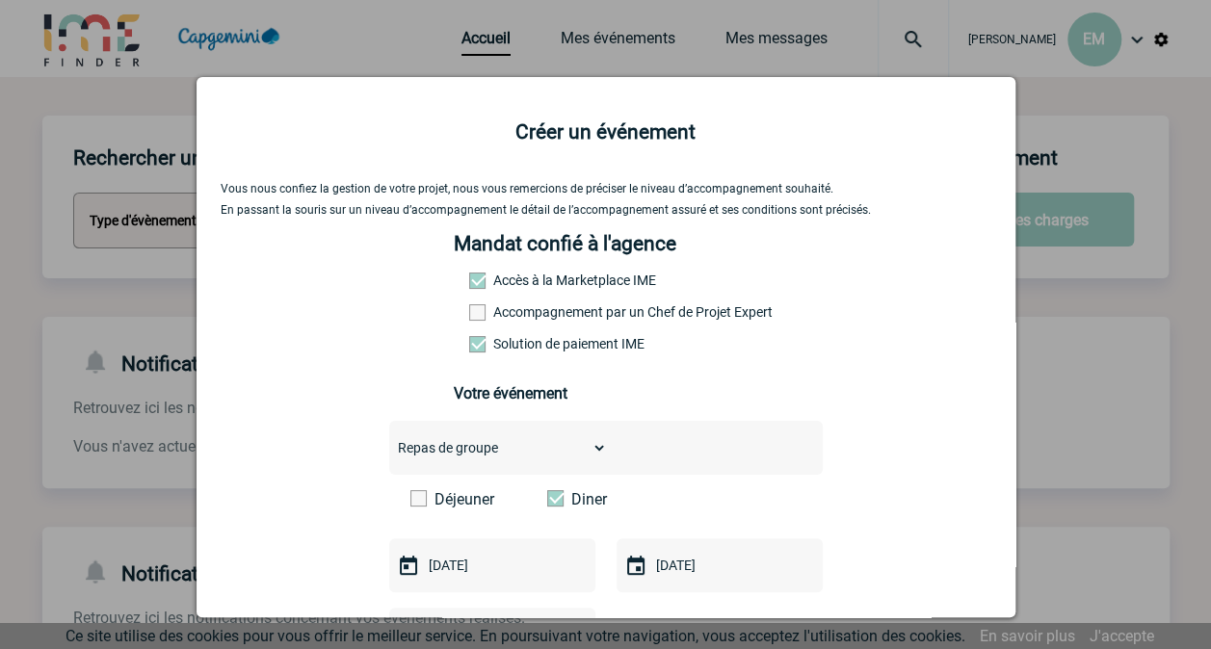
type input "AFTERWORK QAM - il s’agit d’un portage de facturation"
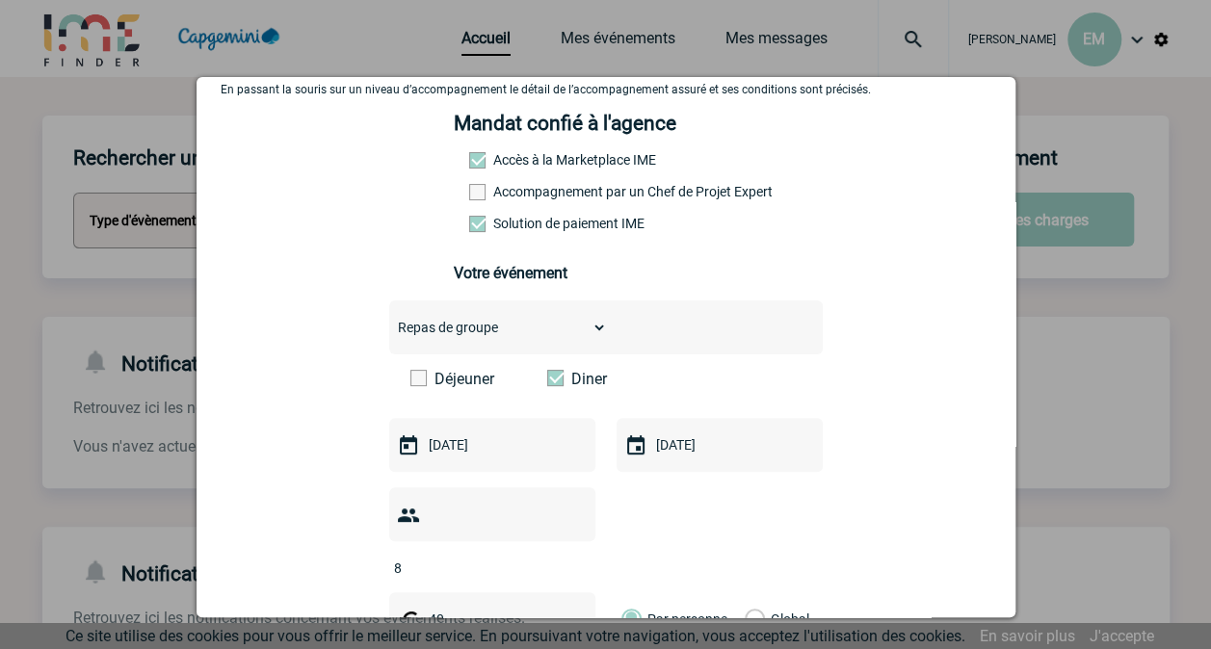
scroll to position [119, 0]
click at [476, 193] on span at bounding box center [477, 193] width 16 height 16
click at [0, 0] on input "Accompagnement par un Chef de Projet Expert" at bounding box center [0, 0] width 0 height 0
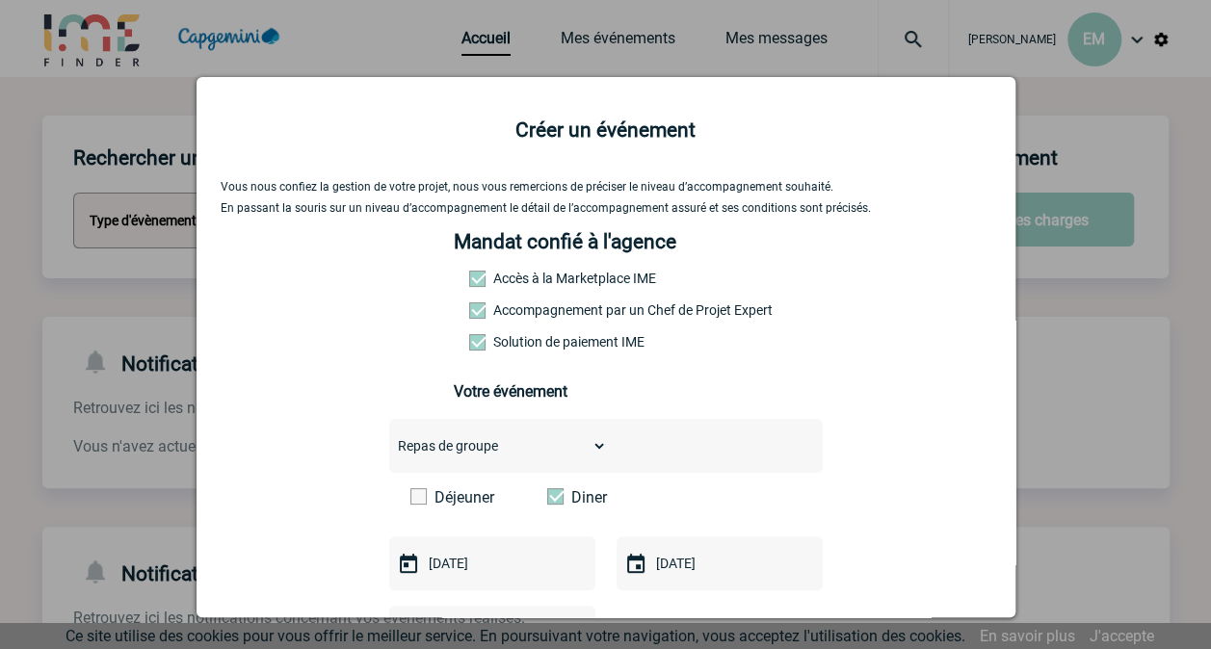
scroll to position [0, 0]
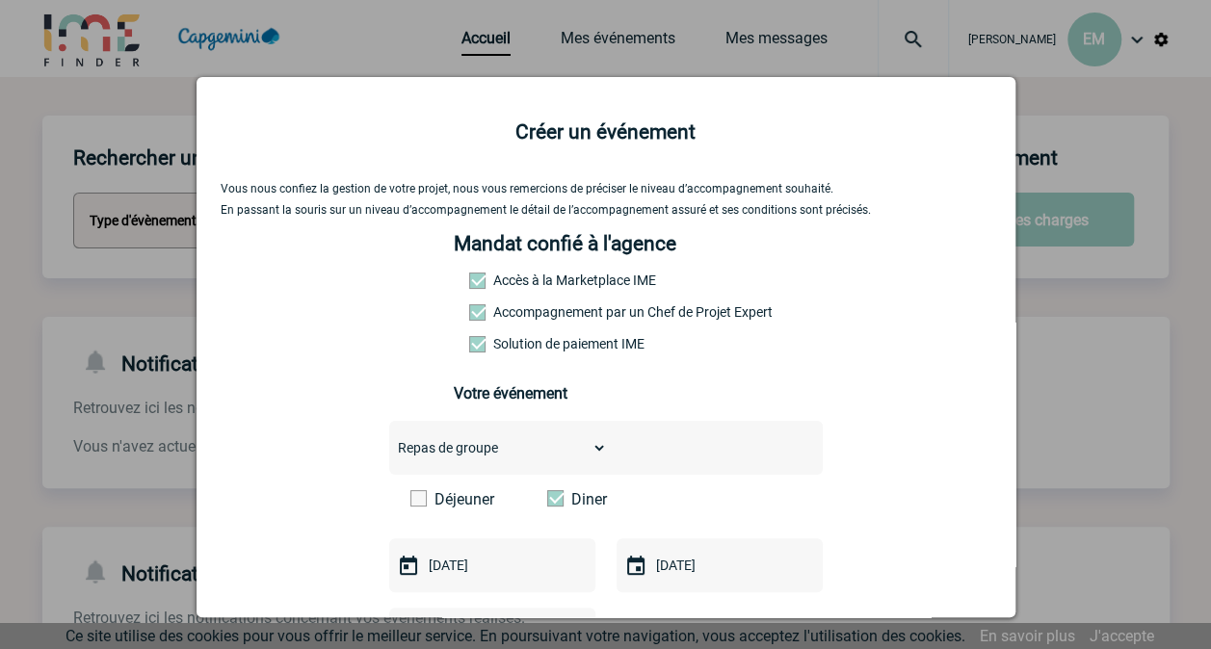
click at [530, 317] on label "Accompagnement par un Chef de Projet Expert" at bounding box center [511, 311] width 85 height 15
click at [0, 0] on input "Accompagnement par un Chef de Projet Expert" at bounding box center [0, 0] width 0 height 0
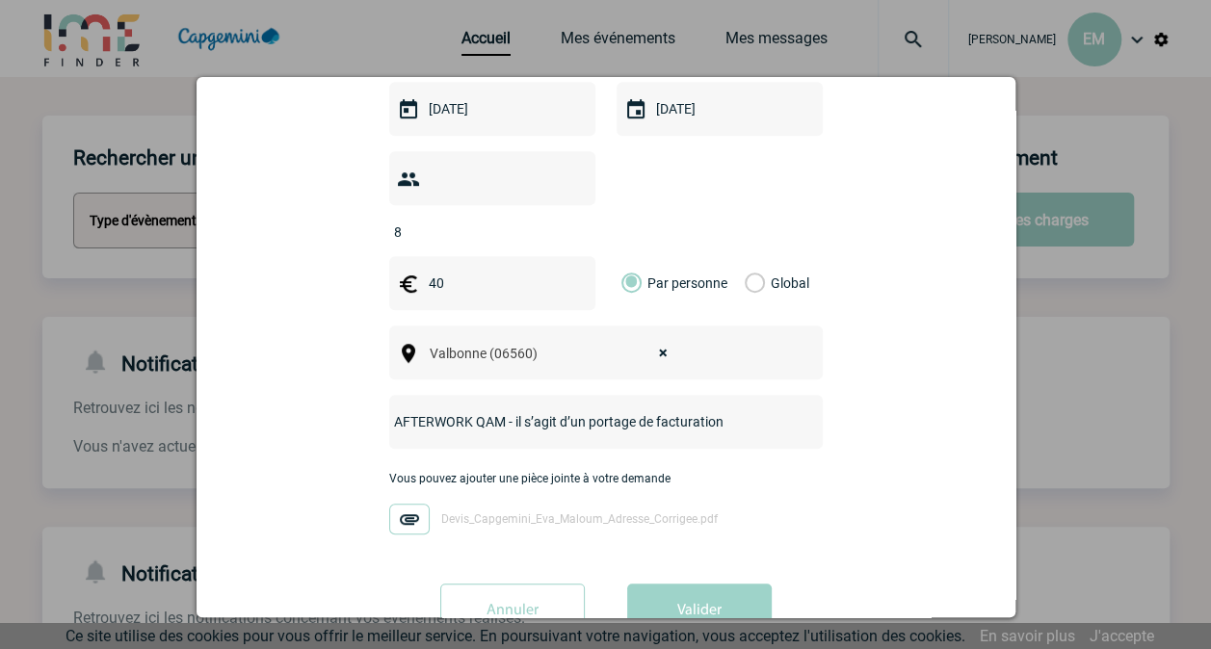
scroll to position [492, 0]
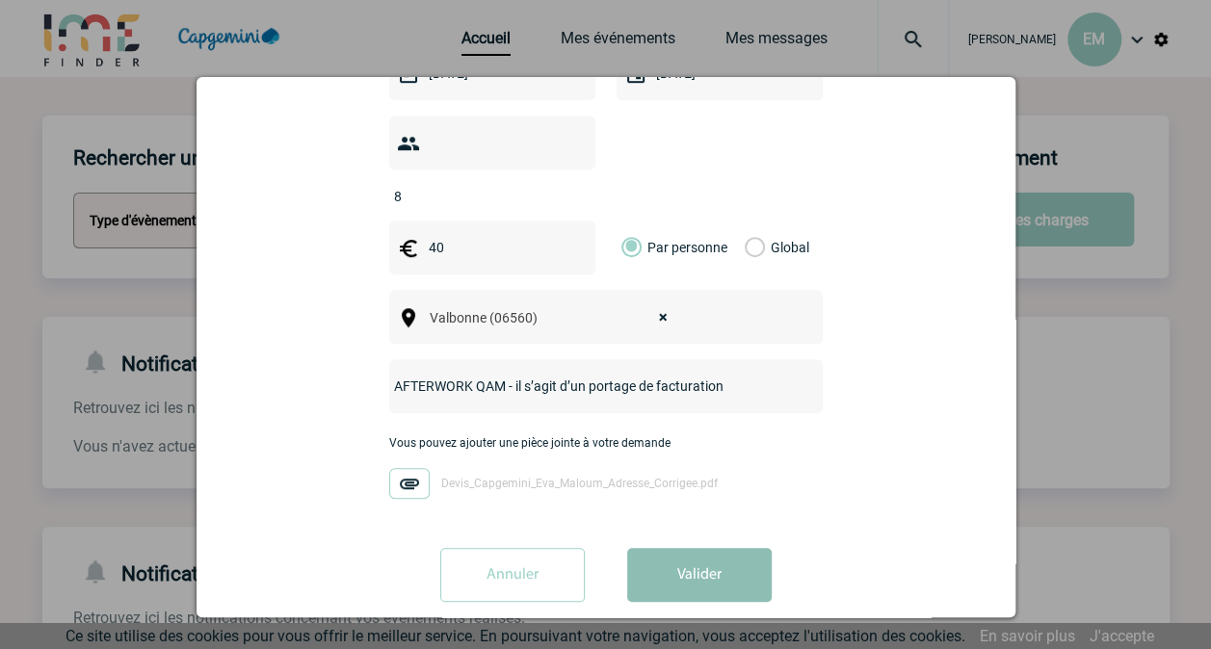
click at [696, 554] on button "Valider" at bounding box center [699, 575] width 144 height 54
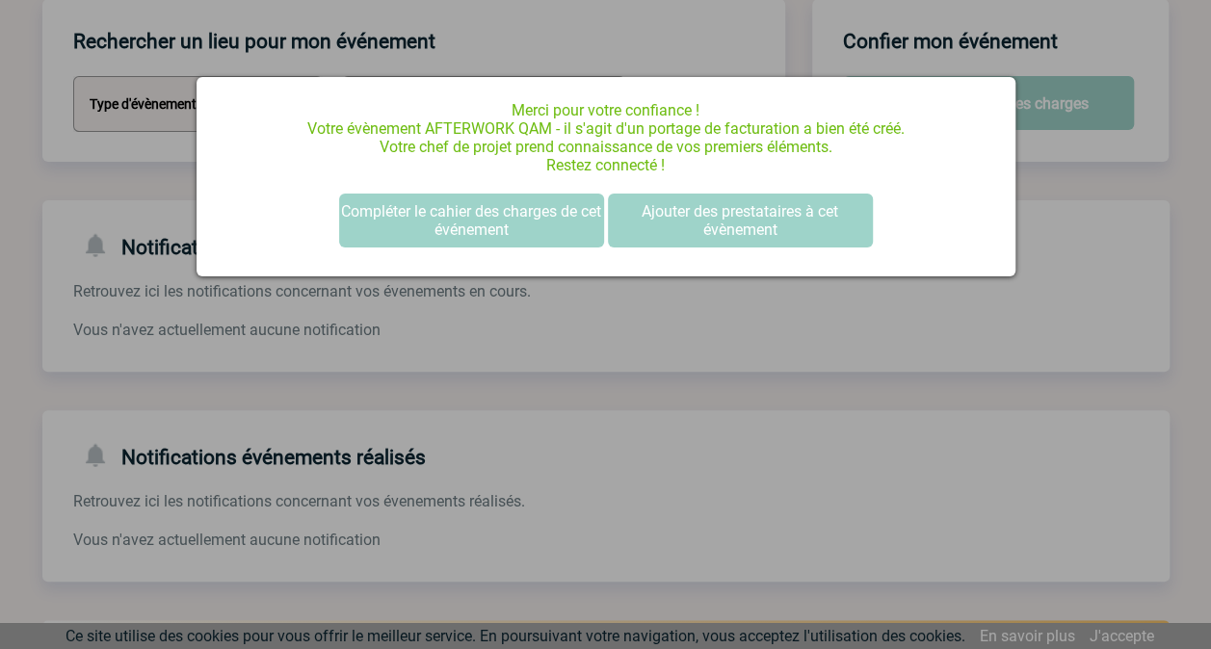
scroll to position [0, 0]
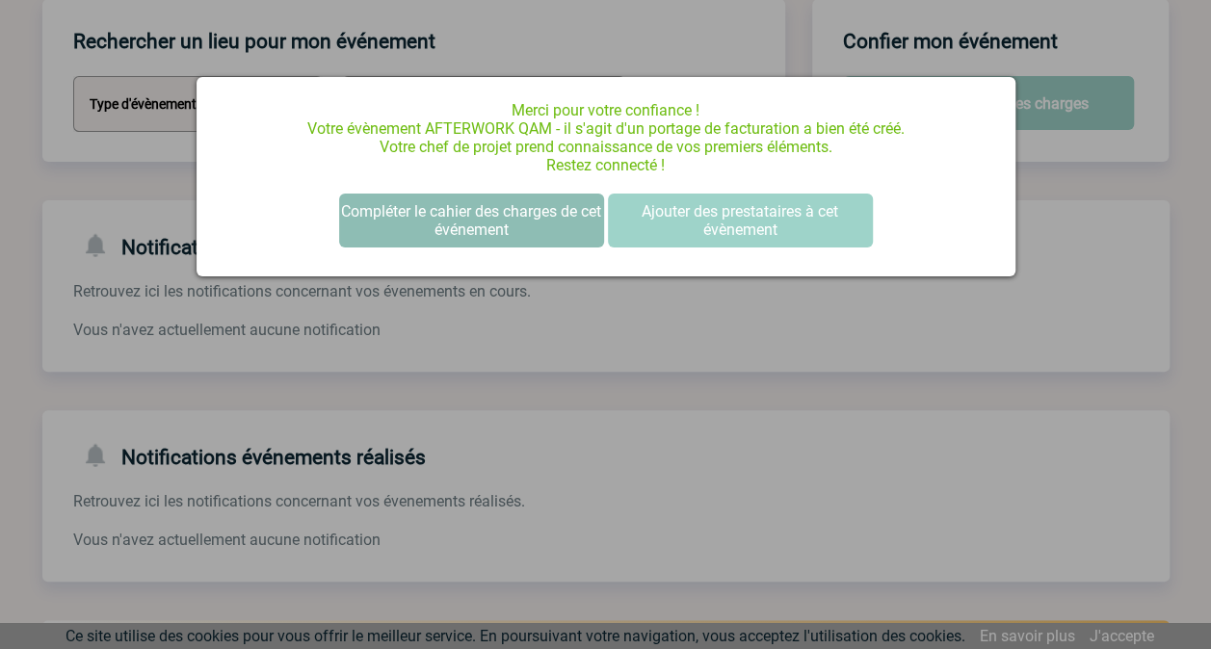
click at [566, 231] on button "Compléter le cahier des charges de cet événement" at bounding box center [471, 221] width 265 height 54
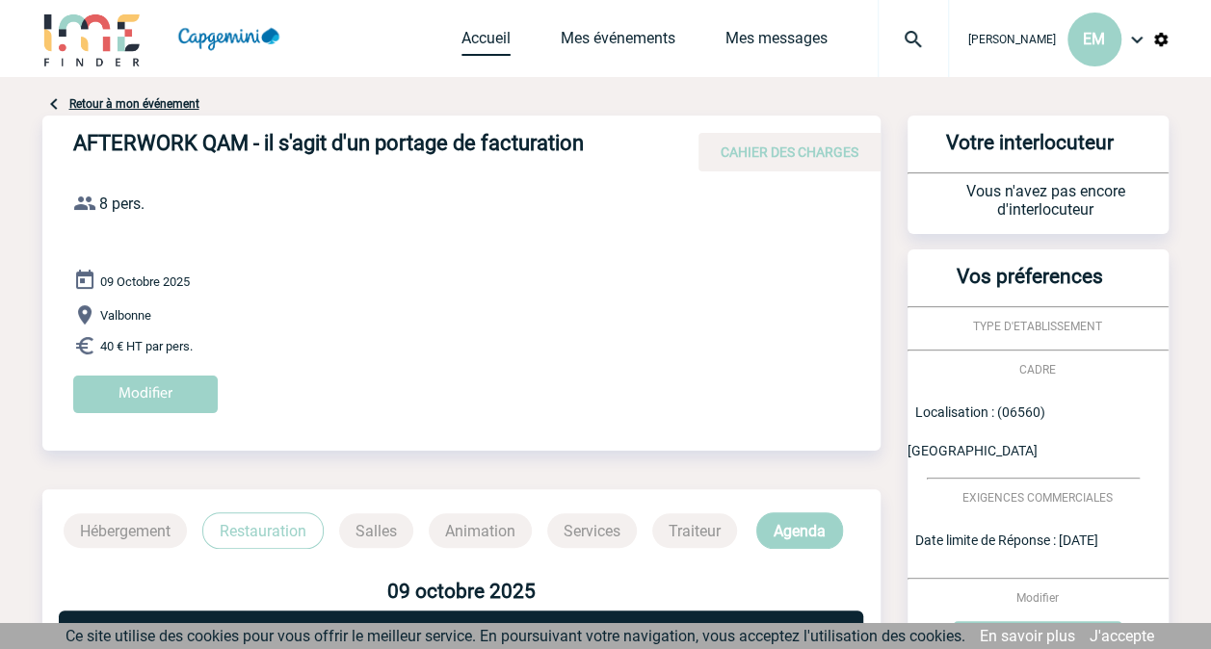
click at [510, 35] on link "Accueil" at bounding box center [485, 42] width 49 height 27
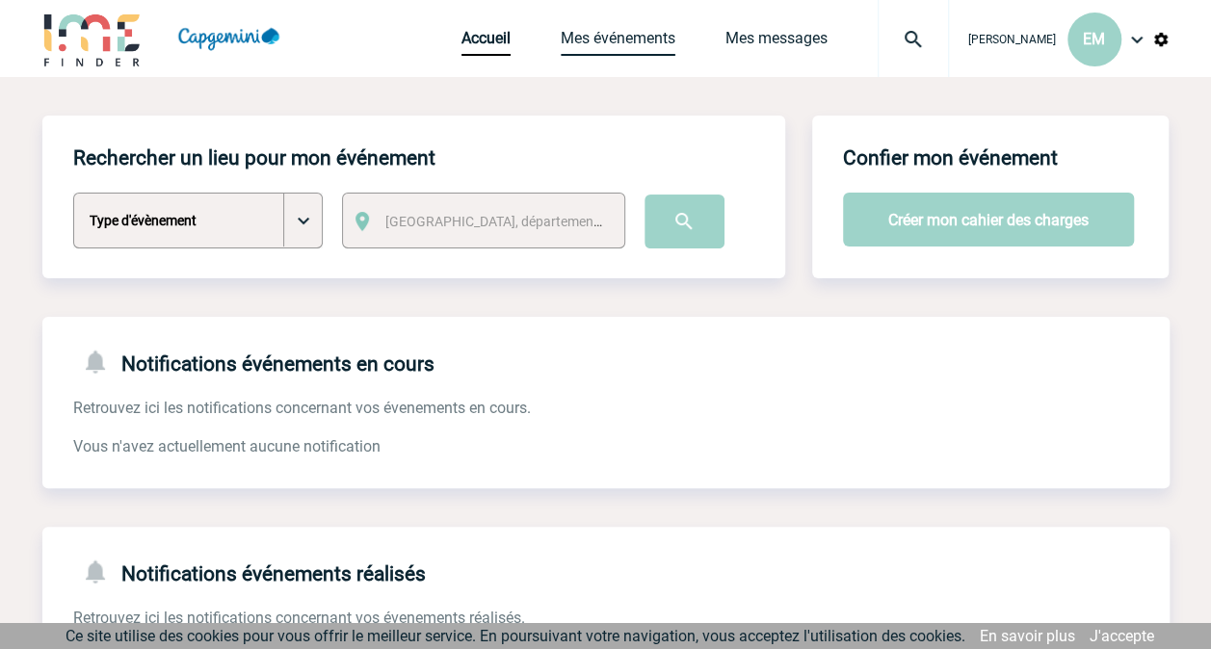
click at [638, 45] on link "Mes événements" at bounding box center [618, 42] width 115 height 27
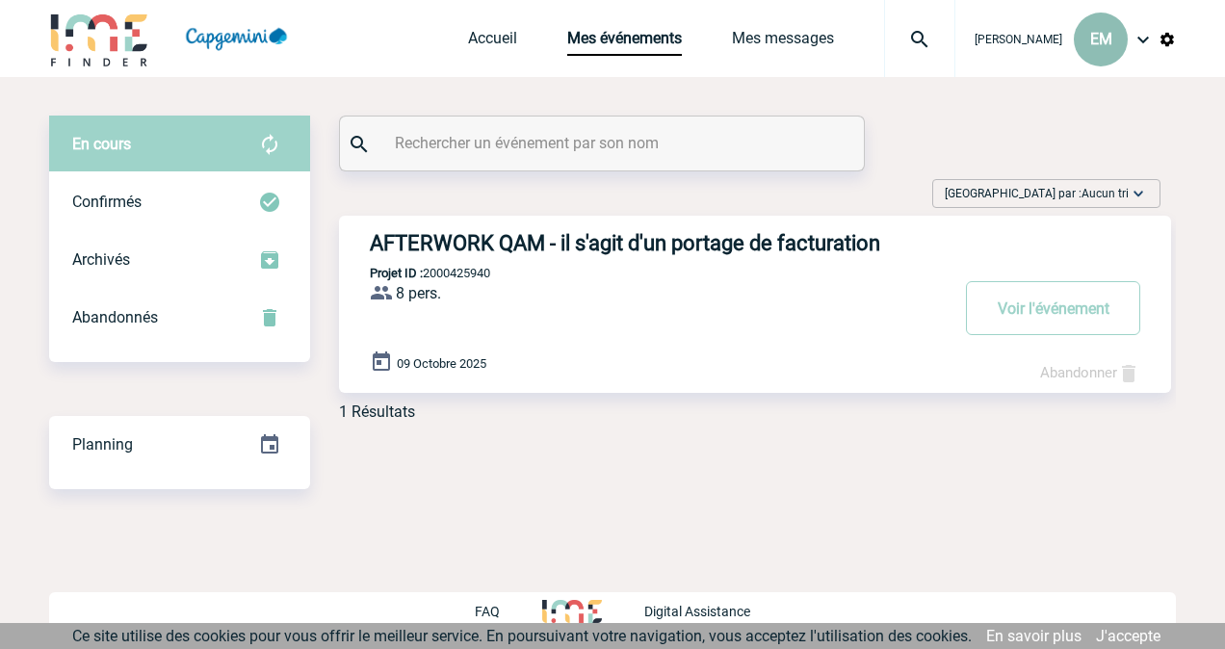
click at [1096, 42] on span "EM" at bounding box center [1101, 39] width 22 height 18
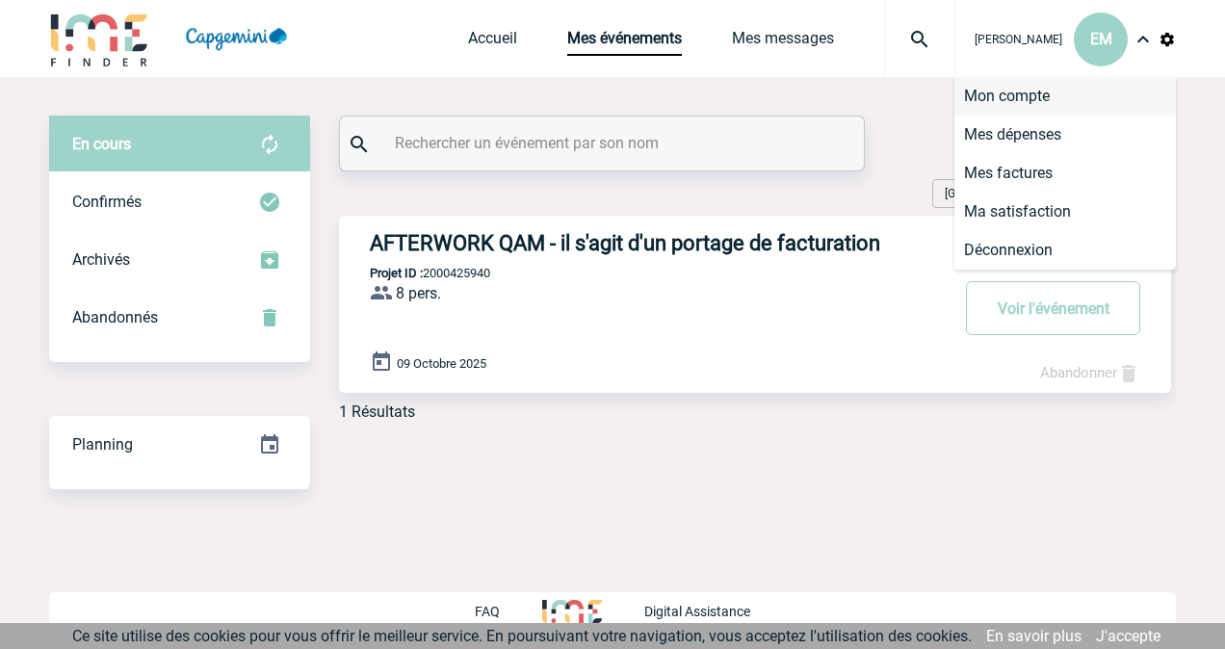
click at [1028, 85] on li "Mon compte" at bounding box center [1066, 96] width 222 height 39
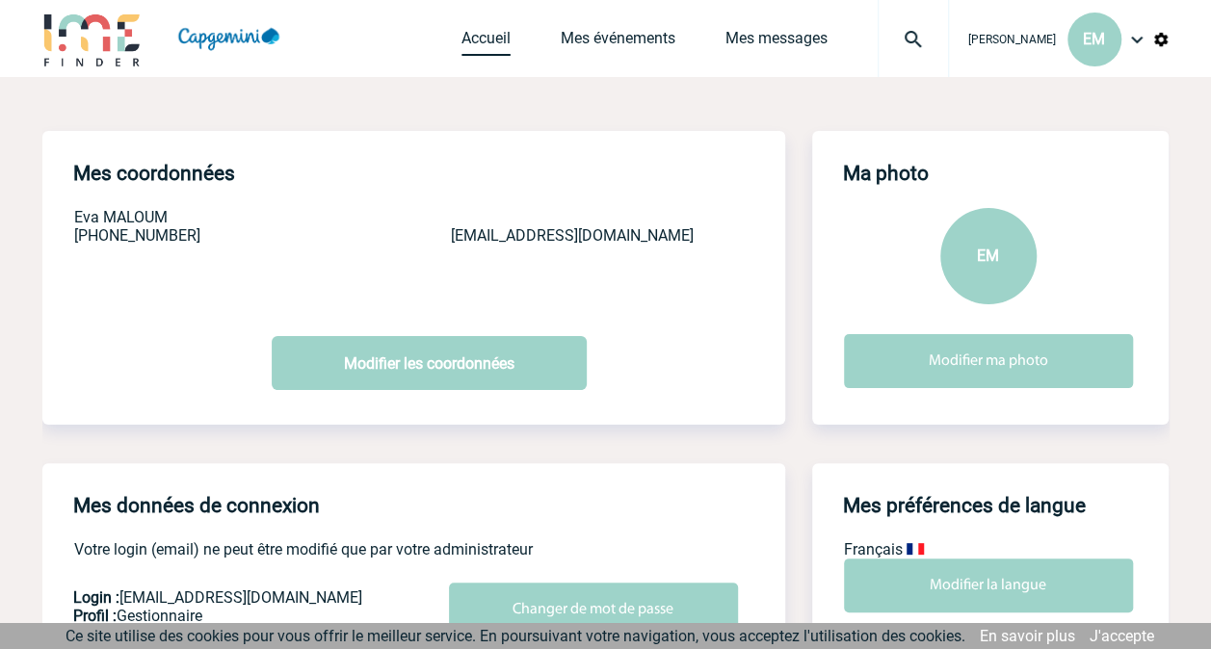
click at [506, 40] on link "Accueil" at bounding box center [485, 42] width 49 height 27
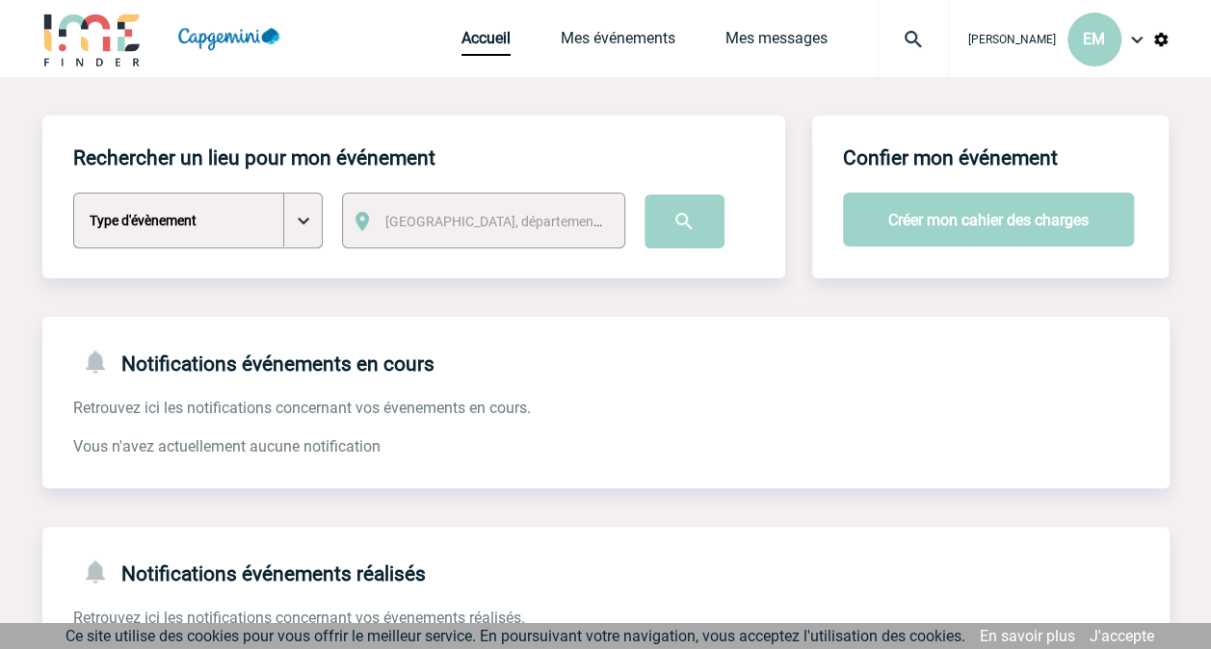
scroll to position [707, 0]
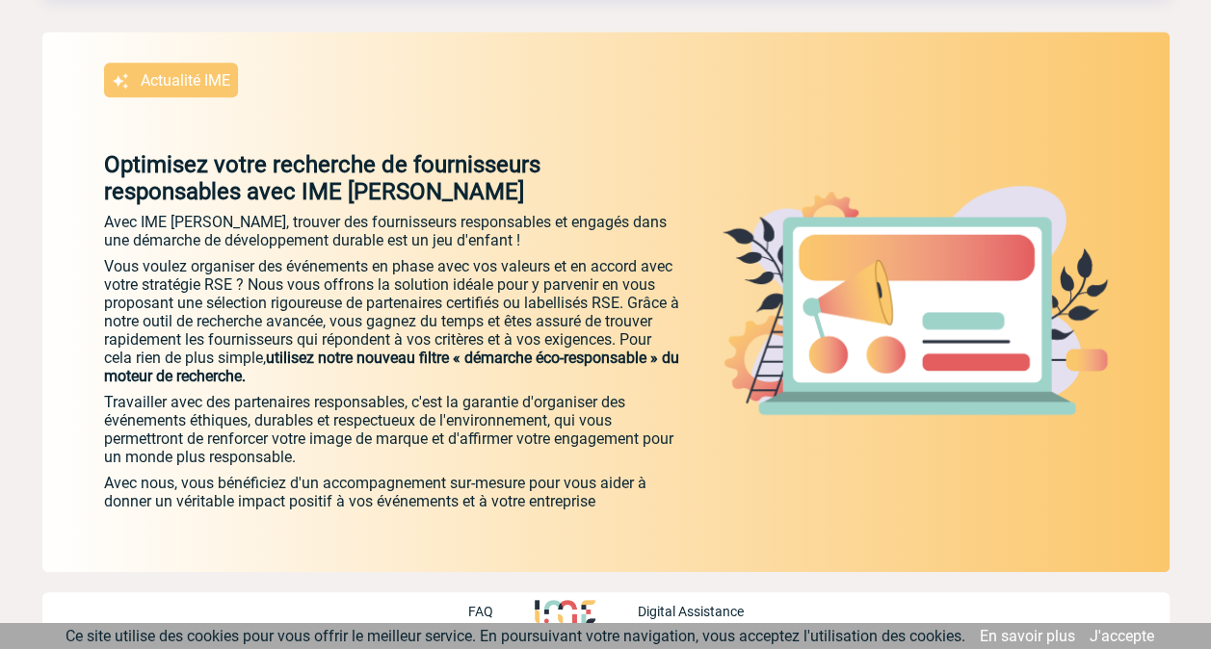
click at [473, 609] on p "FAQ" at bounding box center [479, 611] width 25 height 15
click at [1123, 636] on link "J'accepte" at bounding box center [1121, 636] width 65 height 18
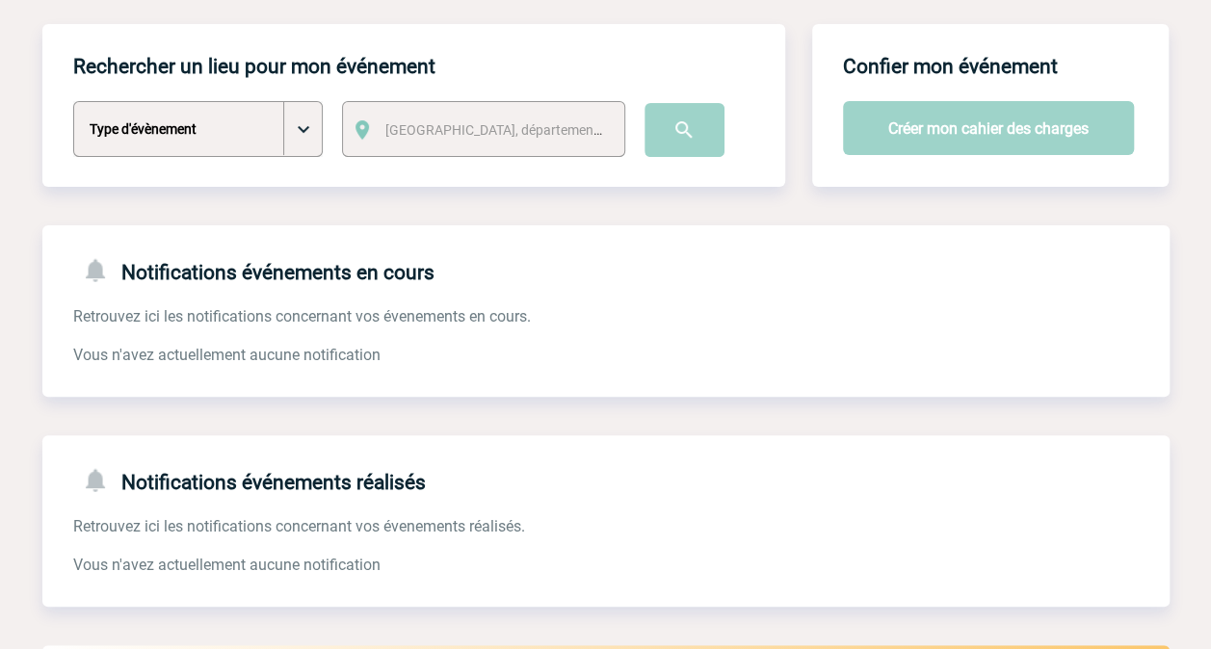
scroll to position [0, 0]
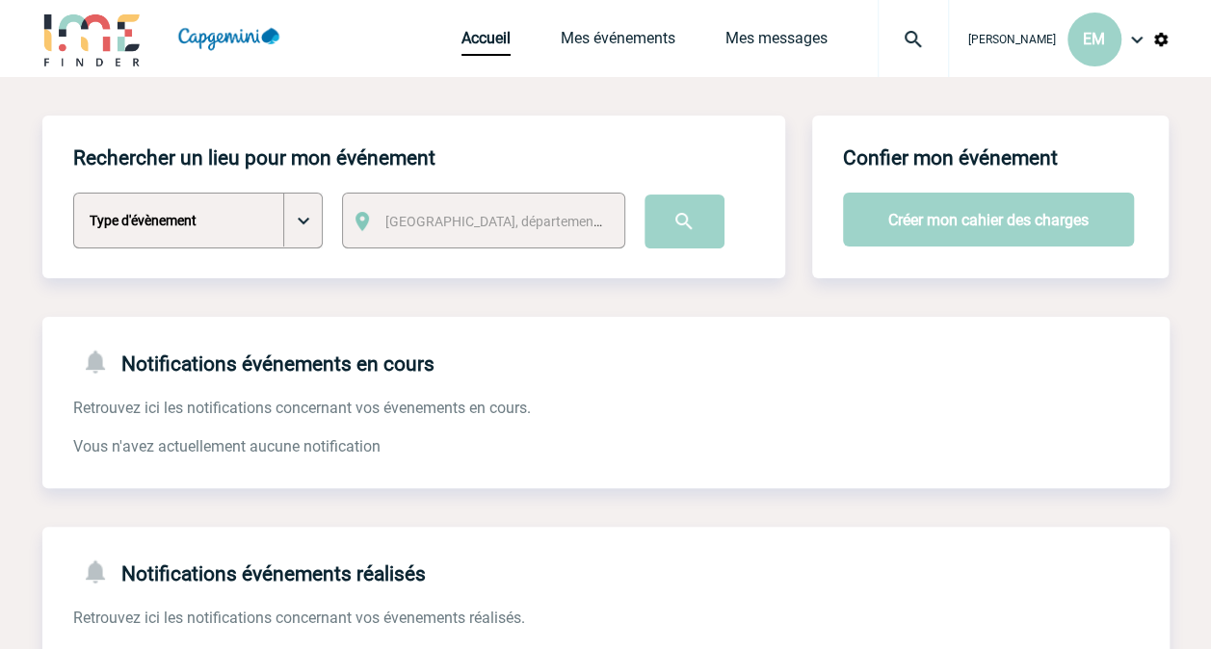
click at [1135, 37] on img at bounding box center [1136, 39] width 23 height 23
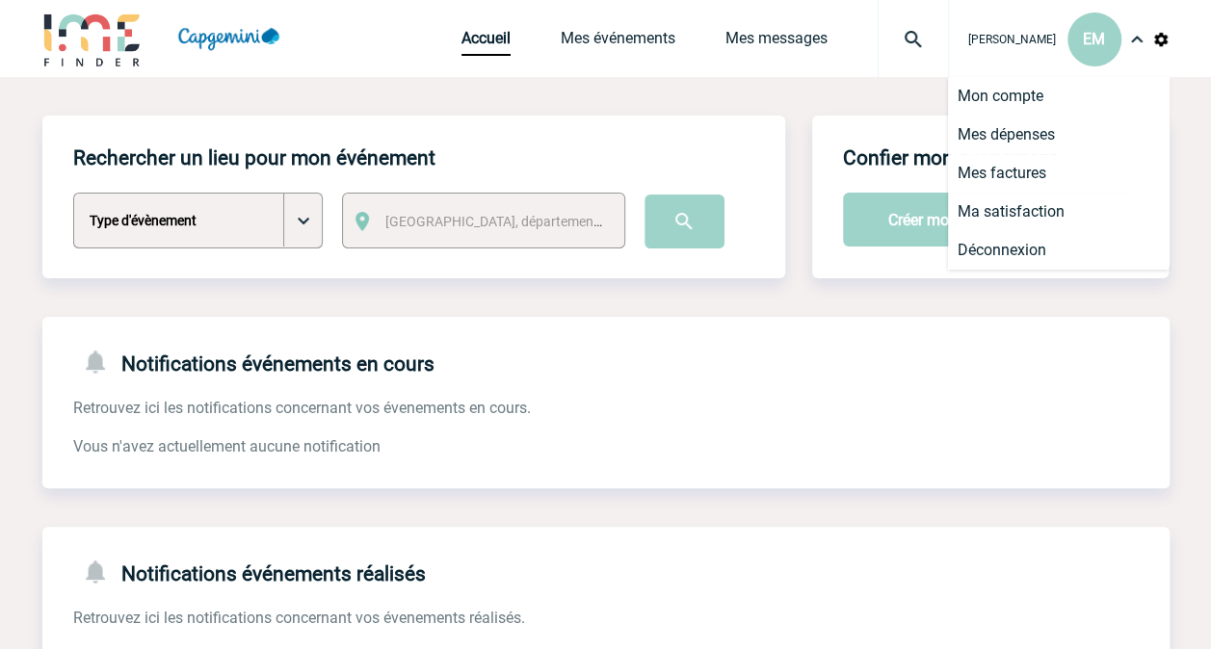
click at [998, 96] on li "Mon compte" at bounding box center [1059, 96] width 222 height 39
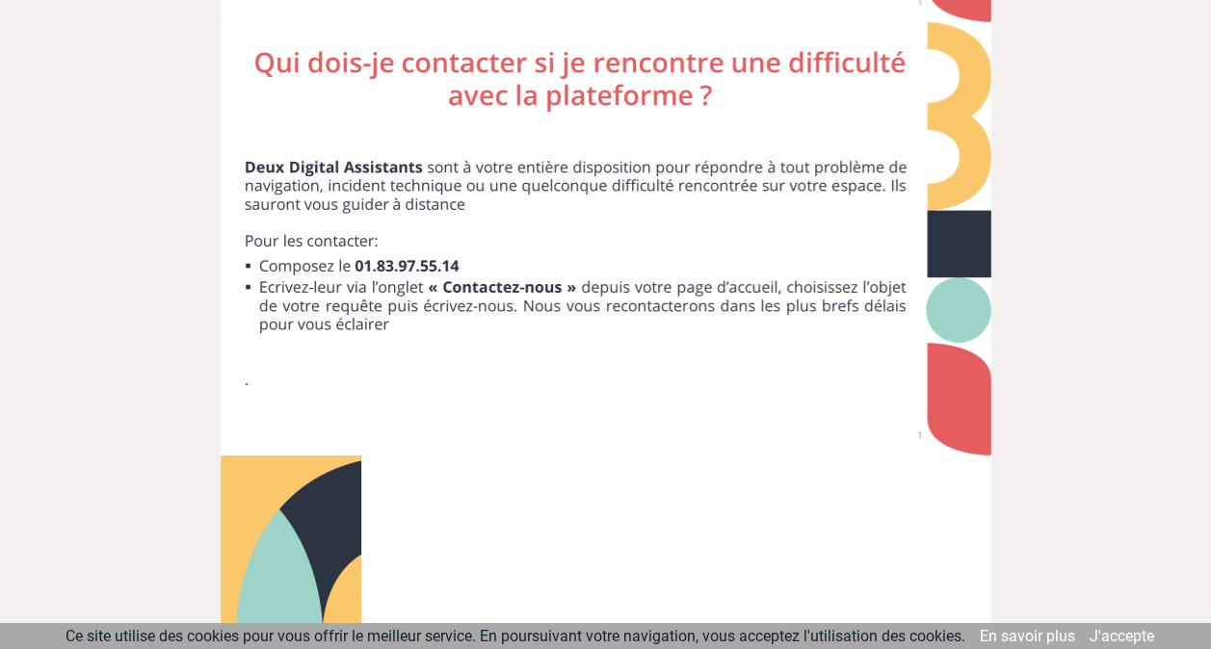
scroll to position [10497, 0]
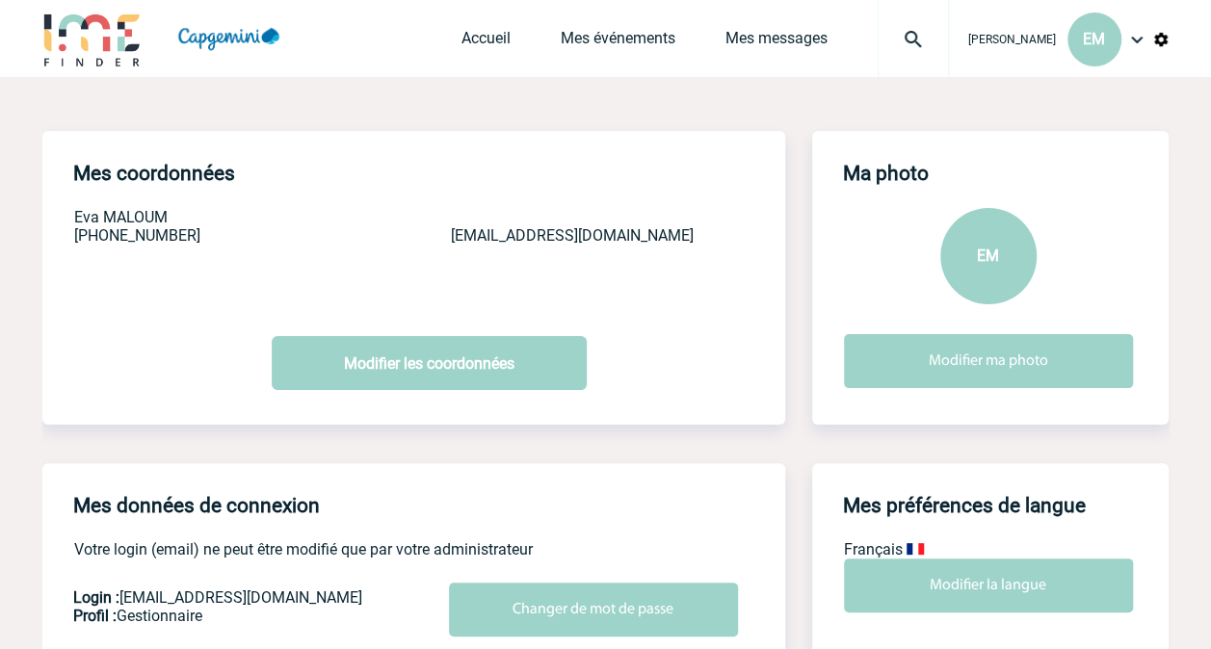
click at [1129, 43] on img at bounding box center [1136, 39] width 23 height 23
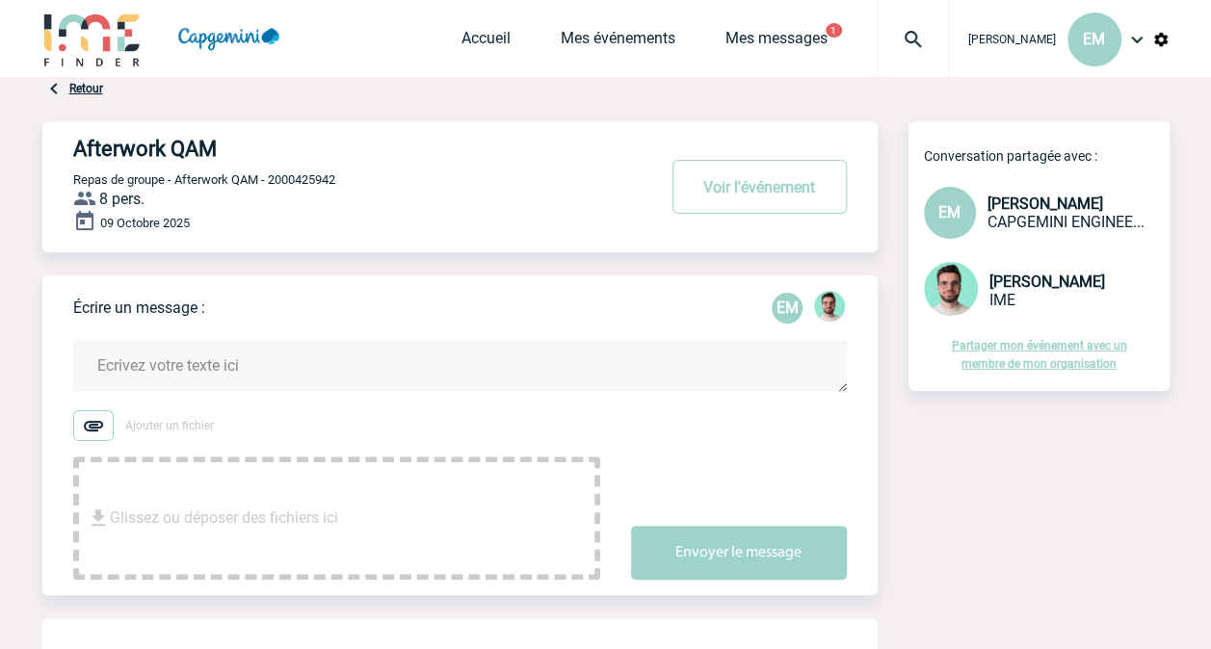
click at [83, 422] on img at bounding box center [93, 425] width 40 height 31
click at [0, 0] on input "Ajouter un fichier" at bounding box center [0, 0] width 0 height 0
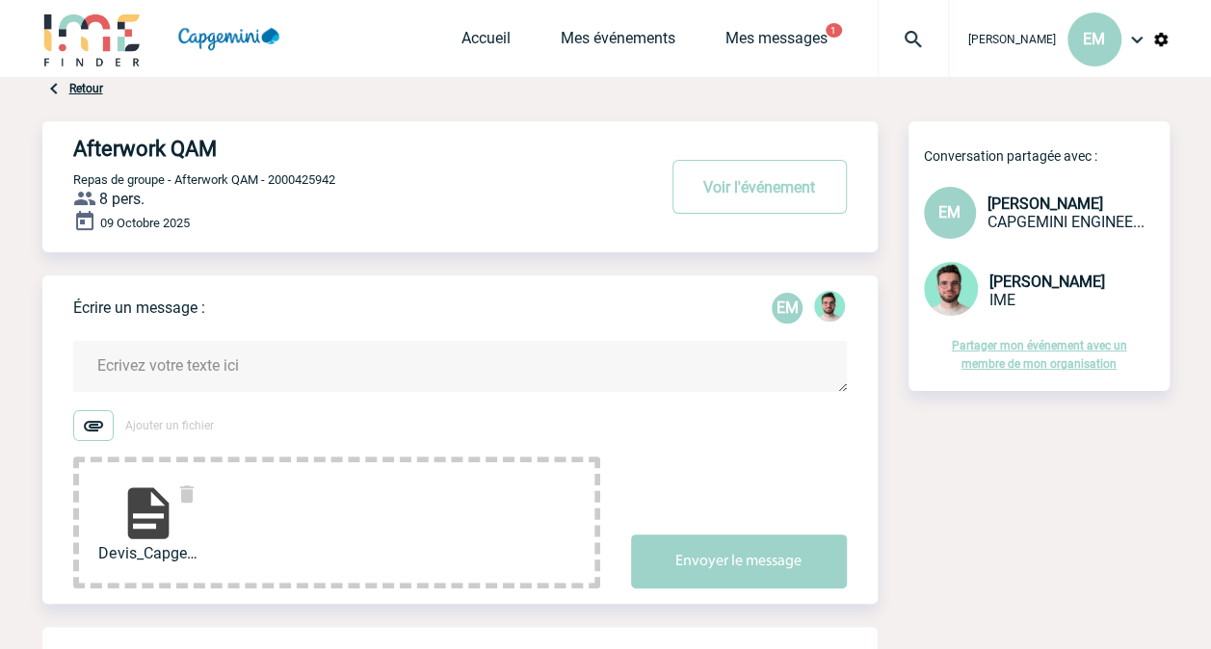
click at [211, 368] on textarea at bounding box center [459, 366] width 773 height 51
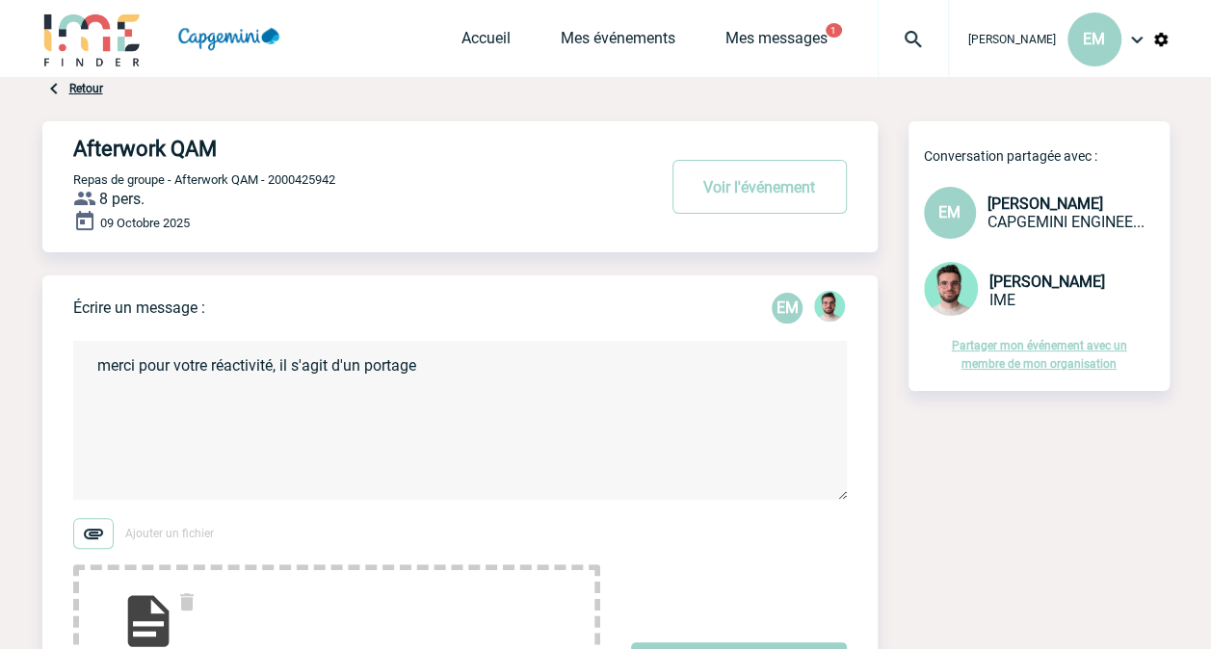
click at [516, 338] on form "merci pour votre réactivité, il s'agit d'un portage Ajouter un fichier Devis_Ca…" at bounding box center [475, 507] width 804 height 380
click at [471, 369] on textarea "merci pour votre réactivité, il s'agit d'un portage" at bounding box center [459, 420] width 773 height 159
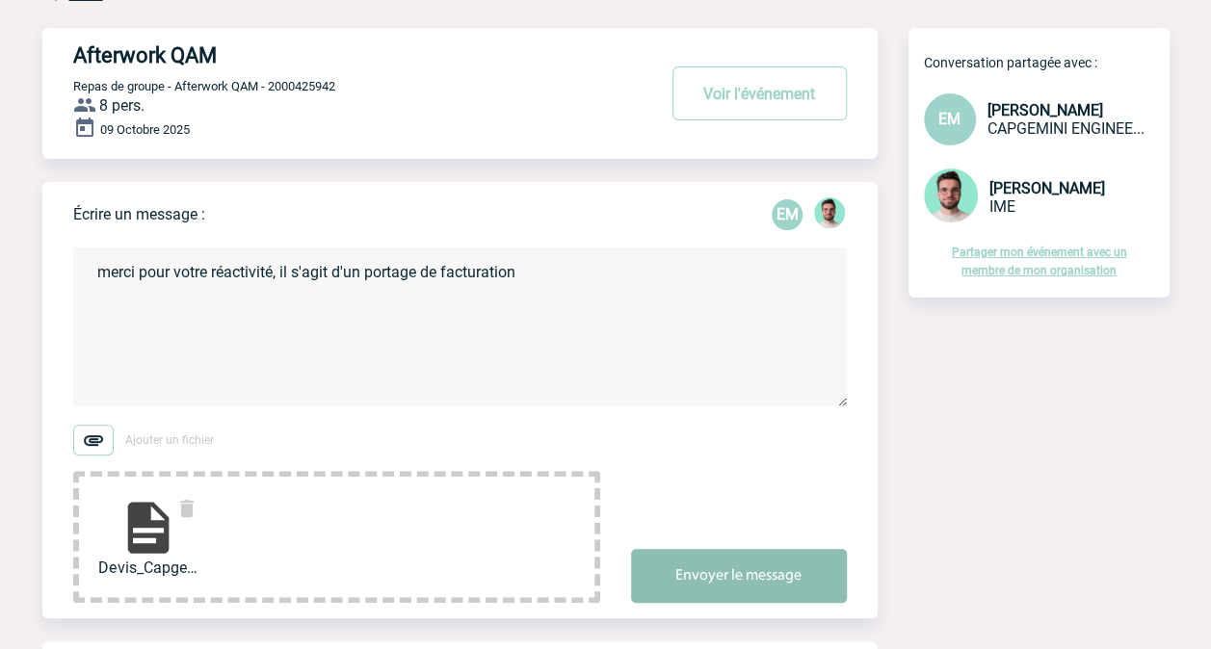
scroll to position [110, 0]
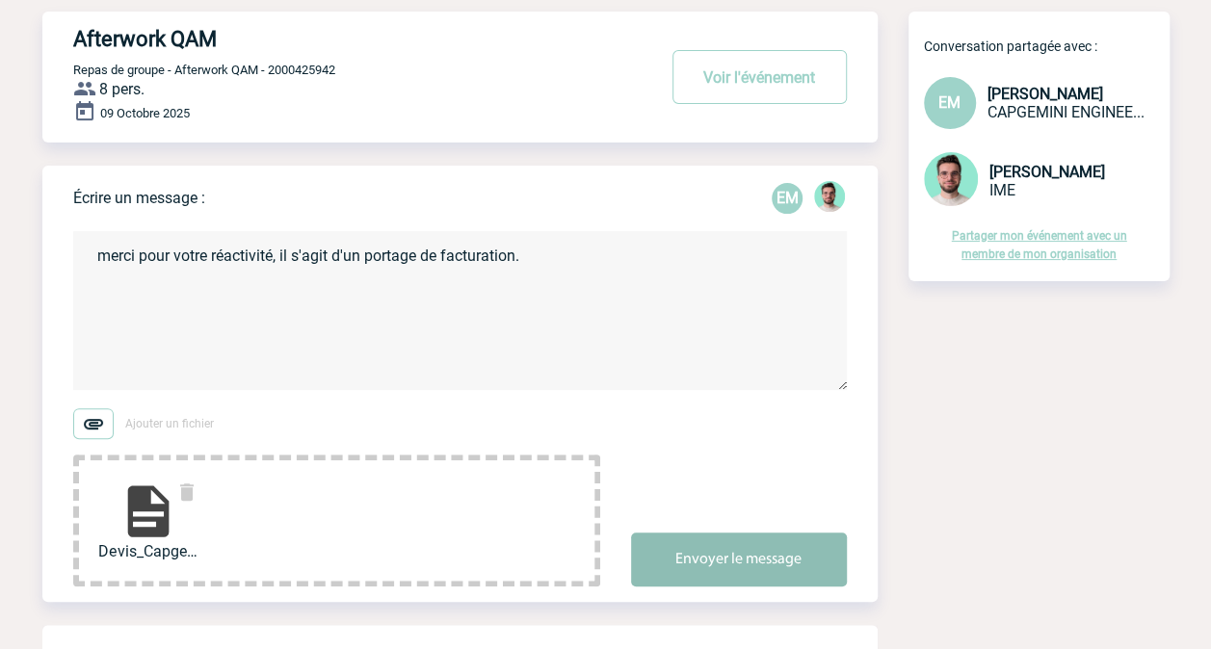
type textarea "merci pour votre réactivité, il s'agit d'un portage de facturation."
click at [682, 552] on button "Envoyer le message" at bounding box center [739, 560] width 216 height 54
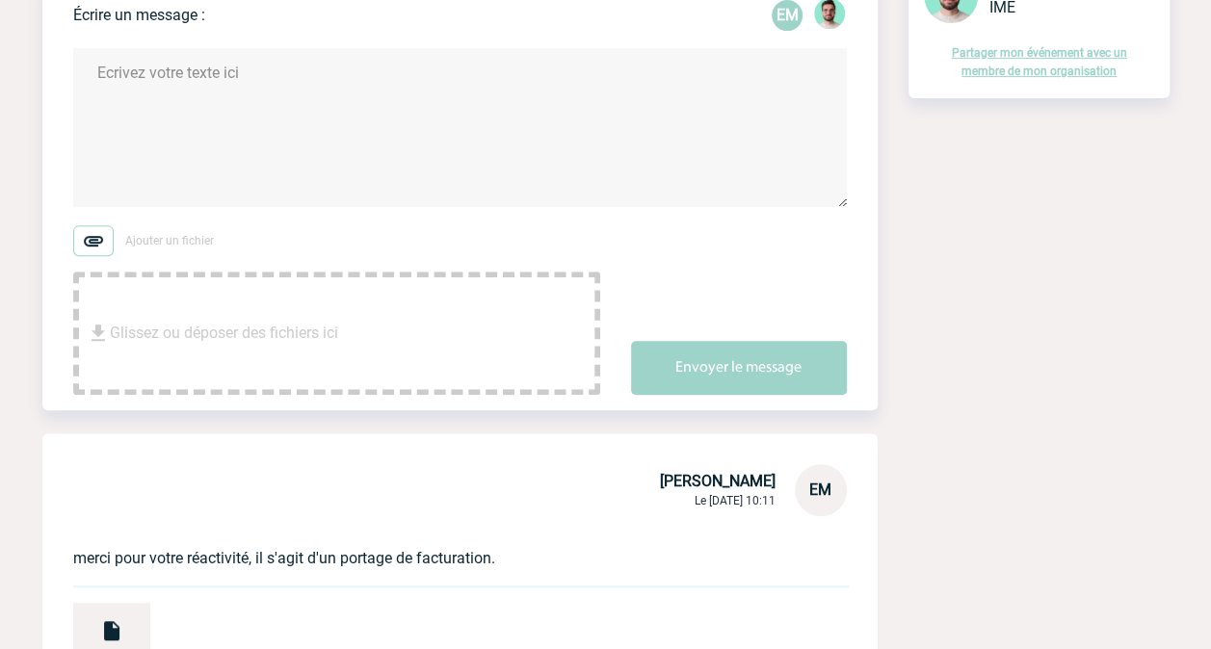
scroll to position [0, 0]
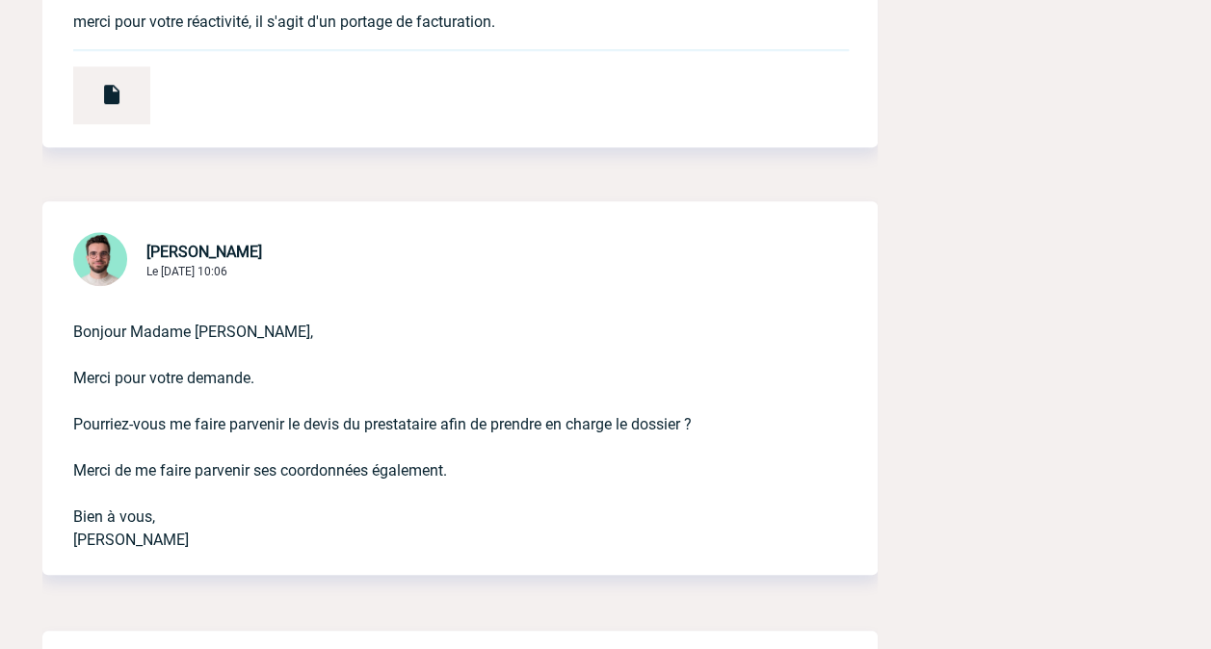
scroll to position [723, 0]
